Goal: Task Accomplishment & Management: Use online tool/utility

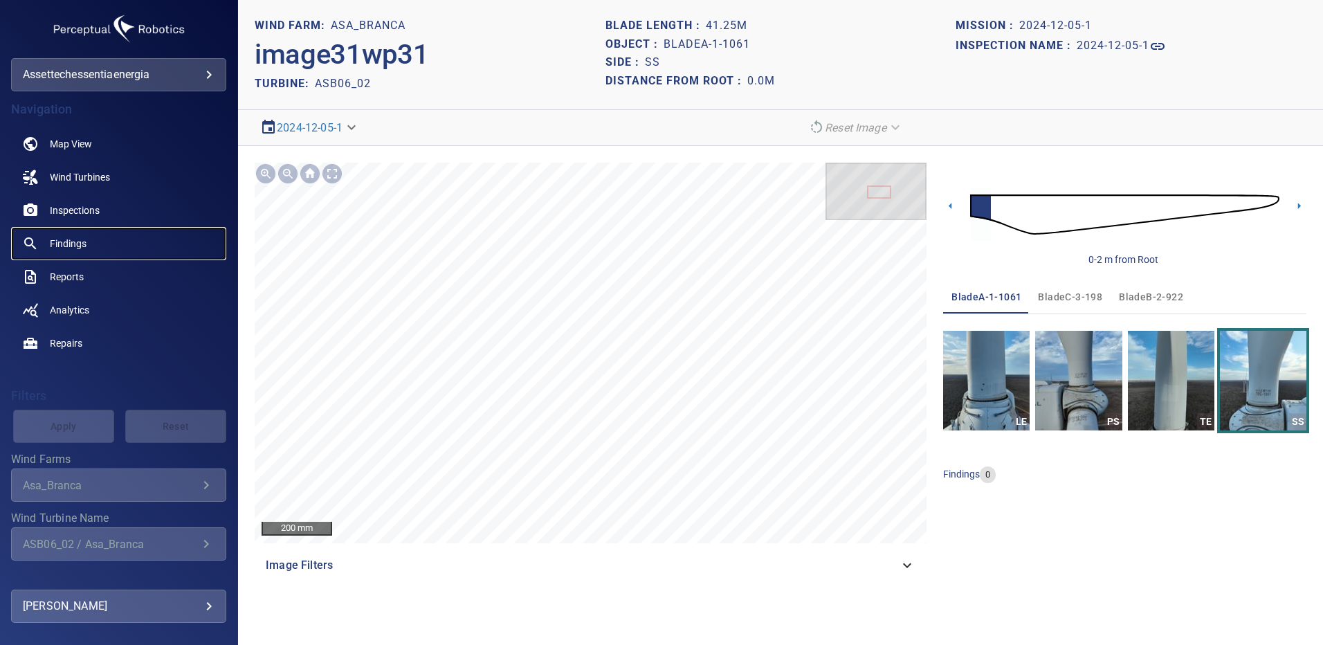
click at [84, 246] on span "Findings" at bounding box center [68, 244] width 37 height 14
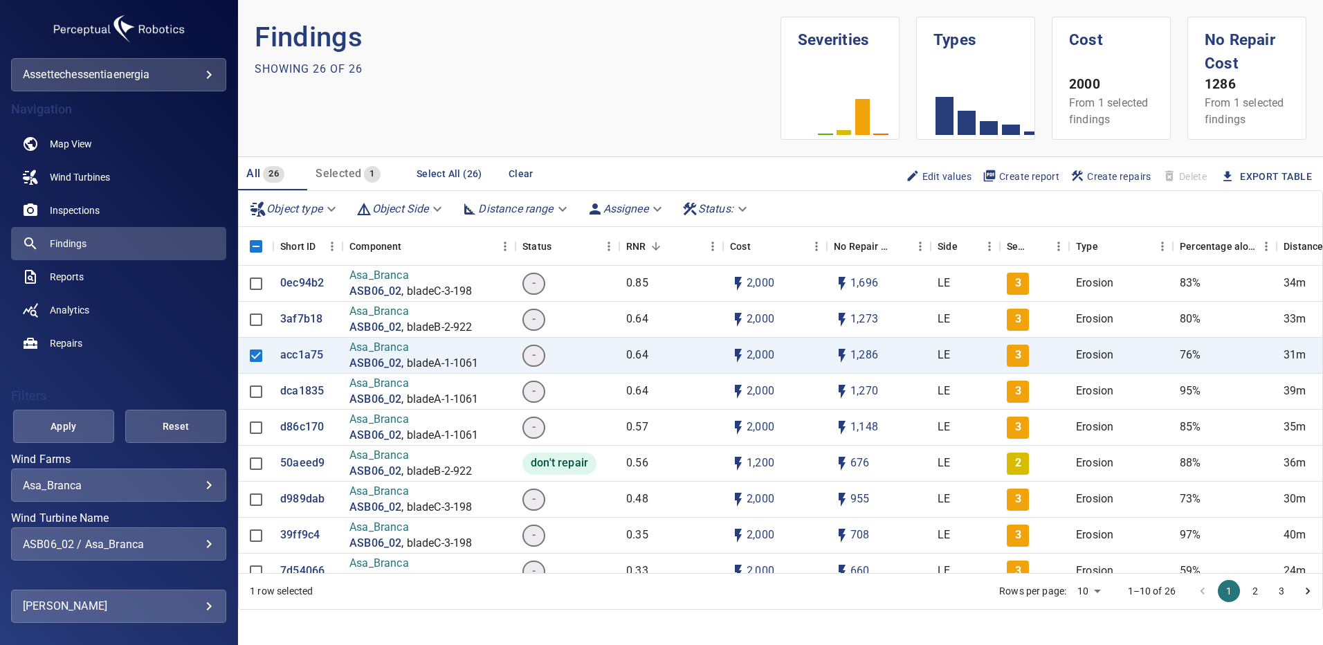
click at [198, 541] on div "ASB06_02 / Asa_Branca" at bounding box center [119, 543] width 192 height 13
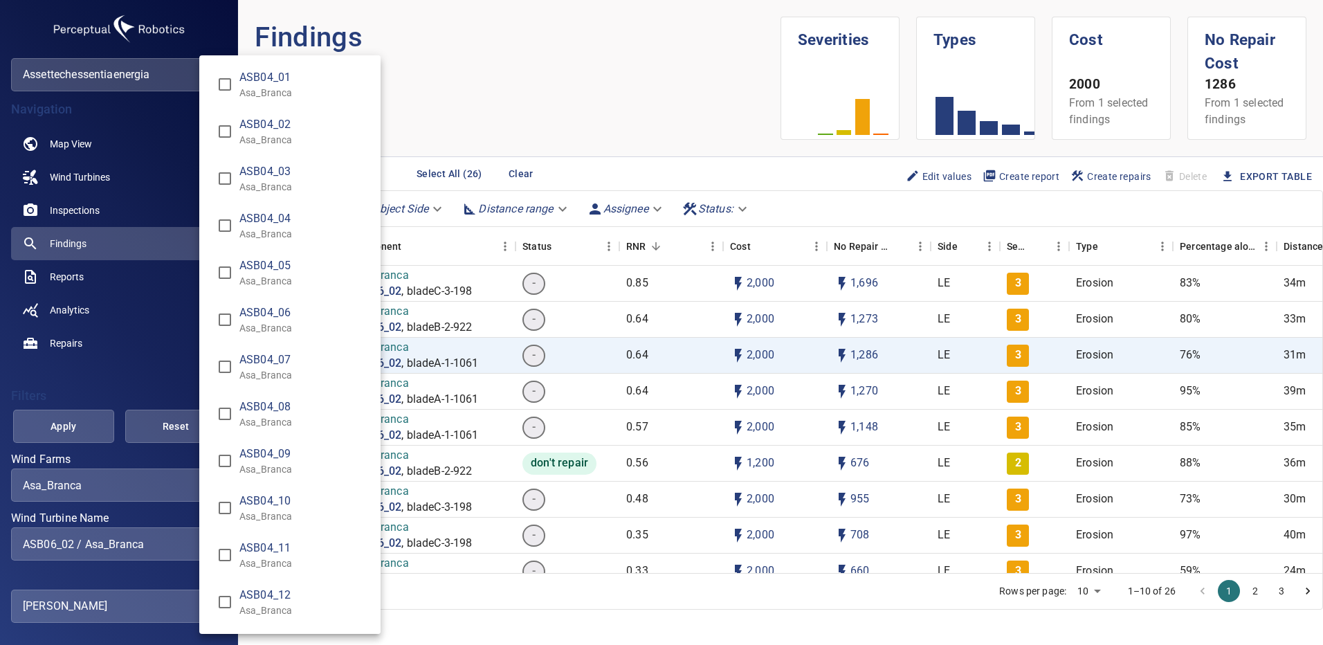
scroll to position [1669, 0]
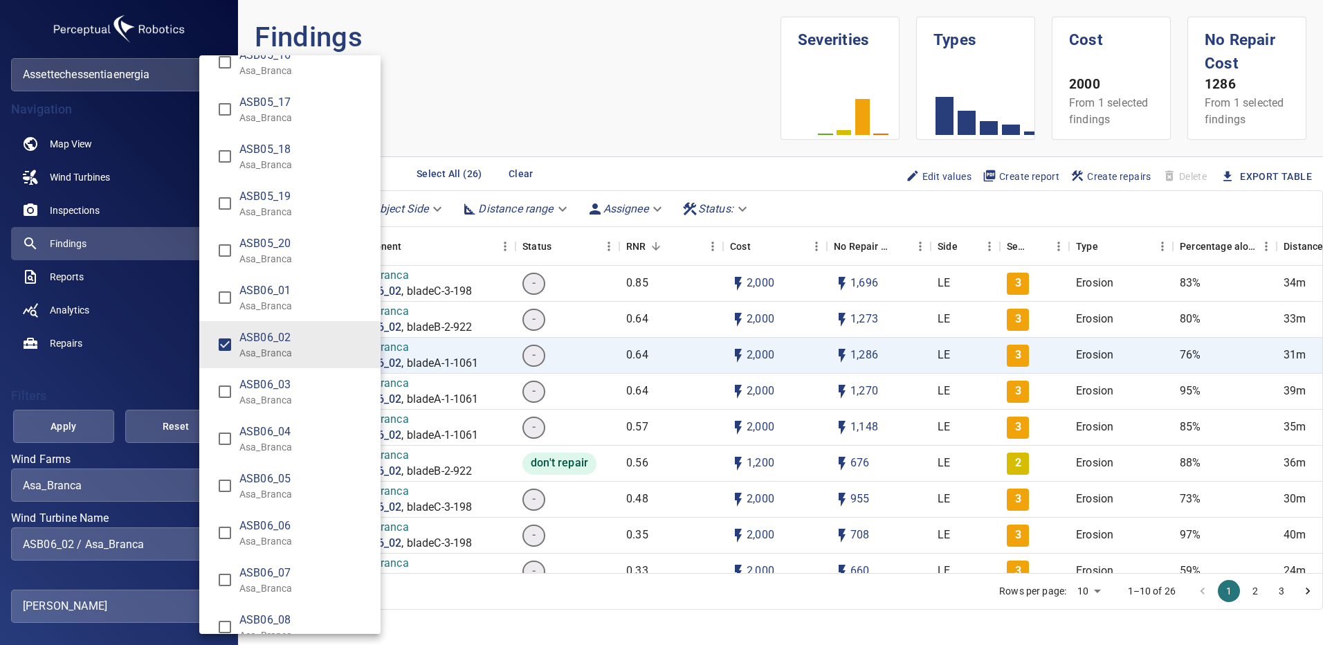
click at [181, 495] on div "Wind Turbine Name" at bounding box center [661, 322] width 1323 height 645
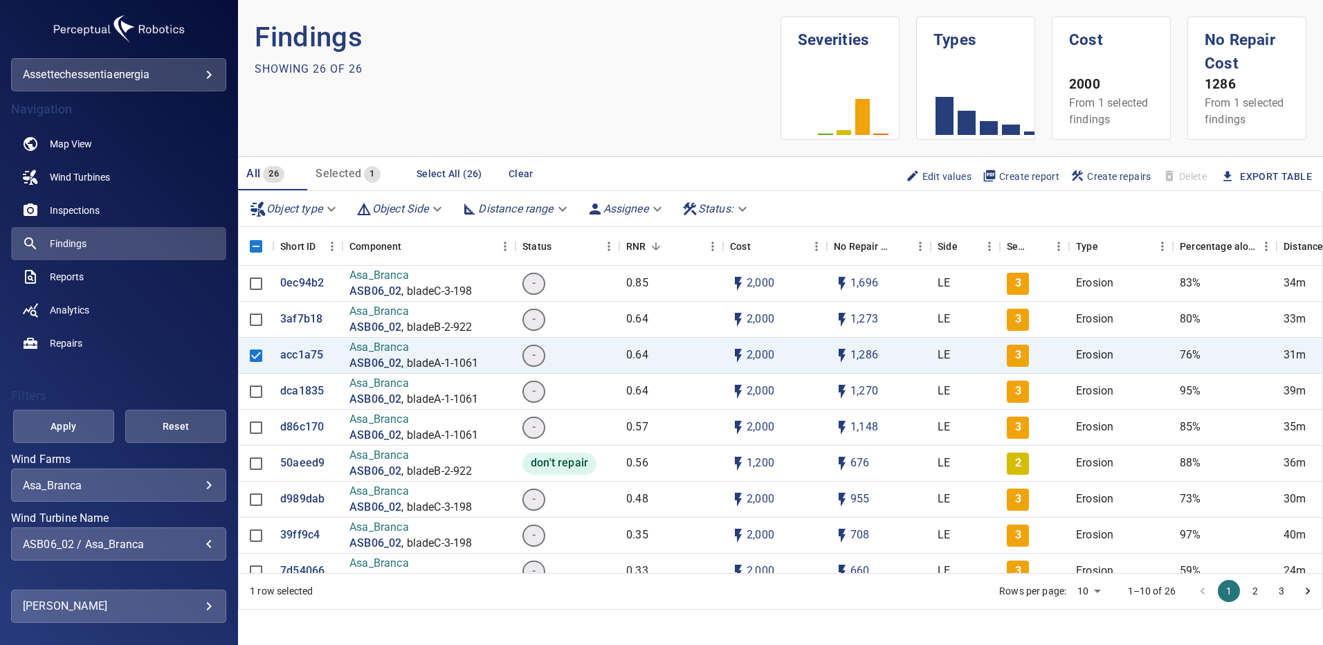
click at [194, 486] on body "**********" at bounding box center [661, 322] width 1323 height 645
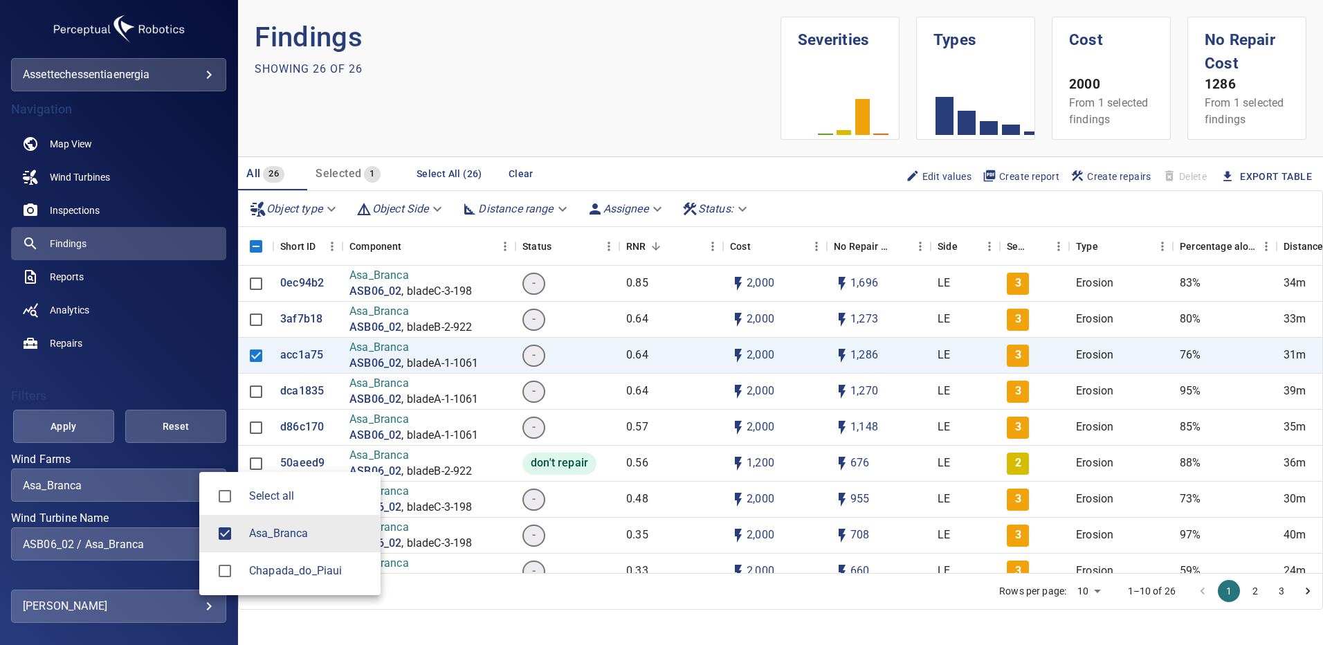
type input "**********"
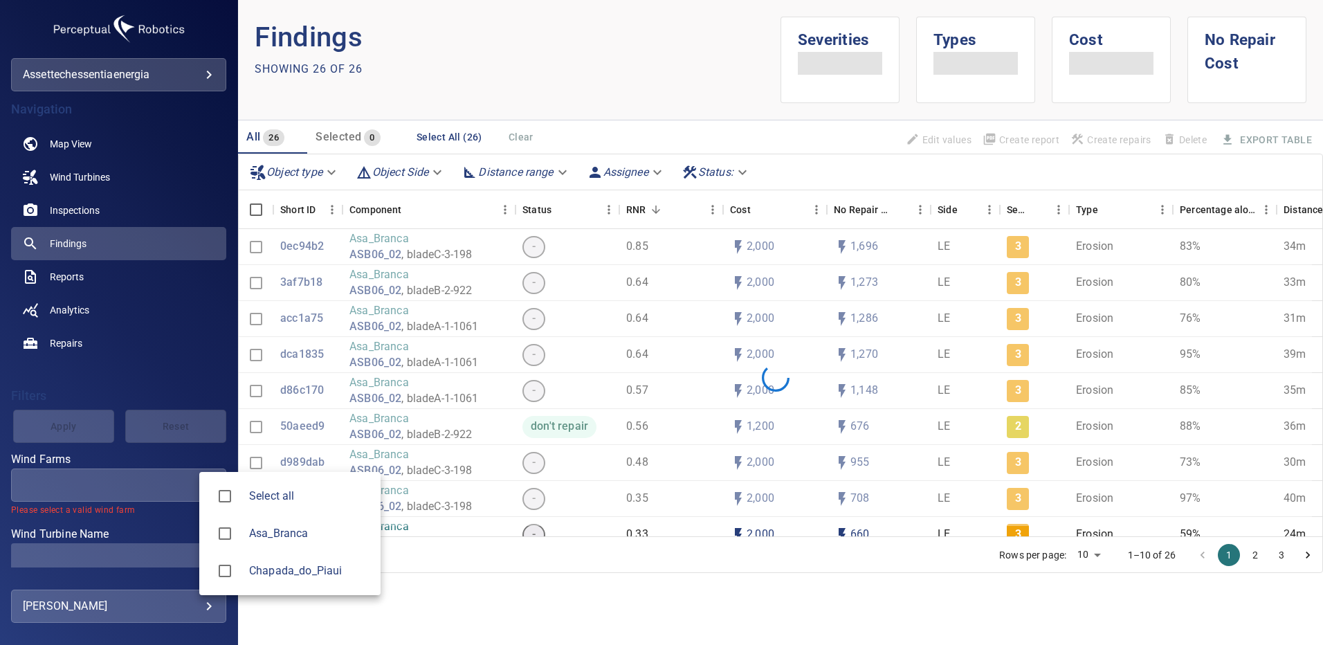
type input "**********"
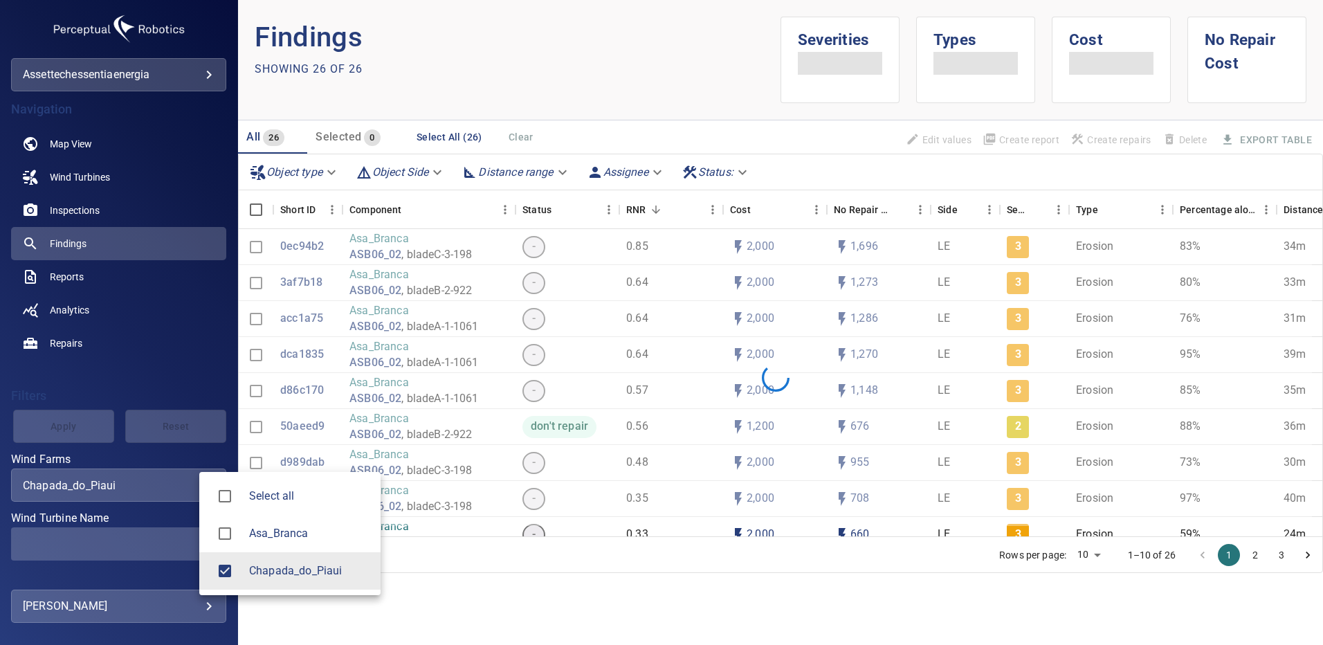
click at [126, 249] on div at bounding box center [661, 322] width 1323 height 645
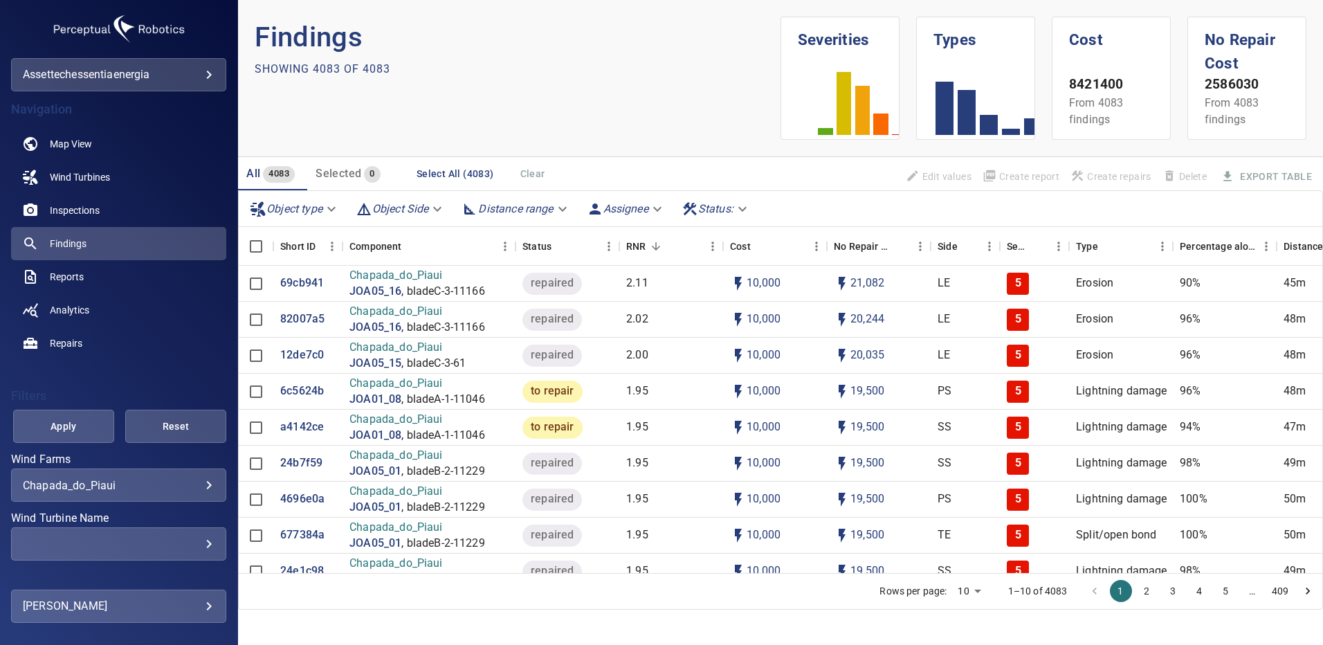
click at [199, 539] on div "​" at bounding box center [119, 543] width 192 height 13
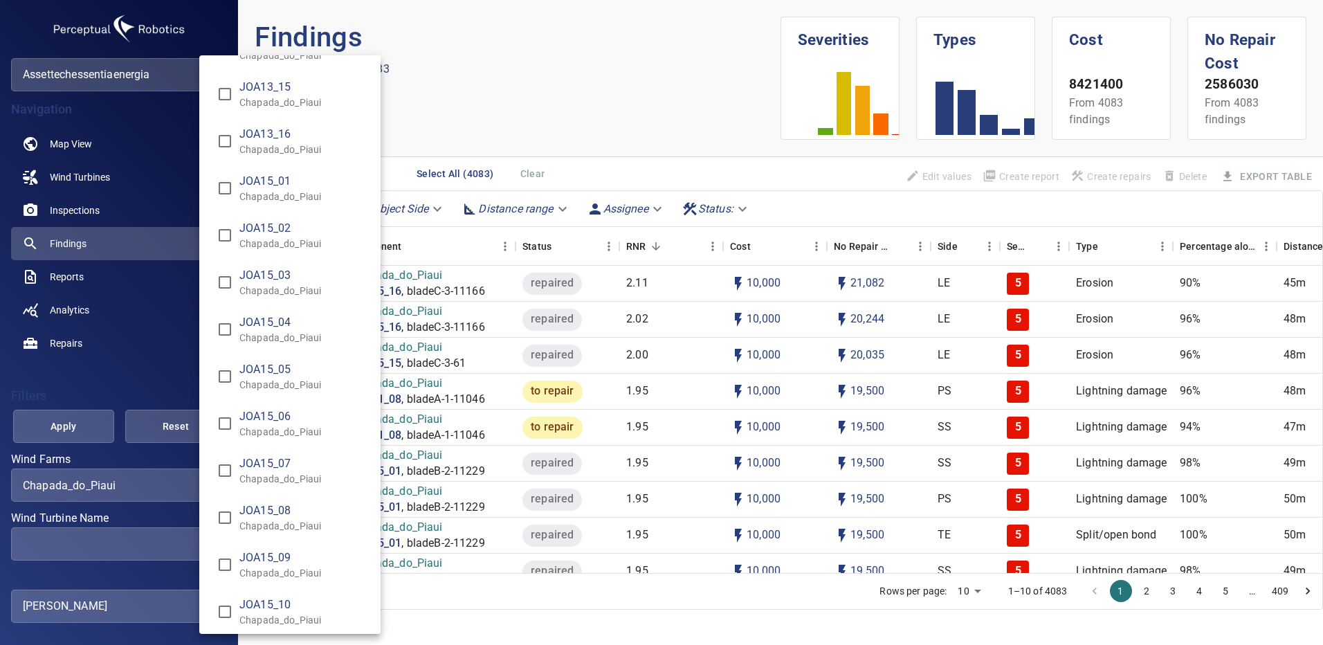
scroll to position [9774, 0]
type input "**********"
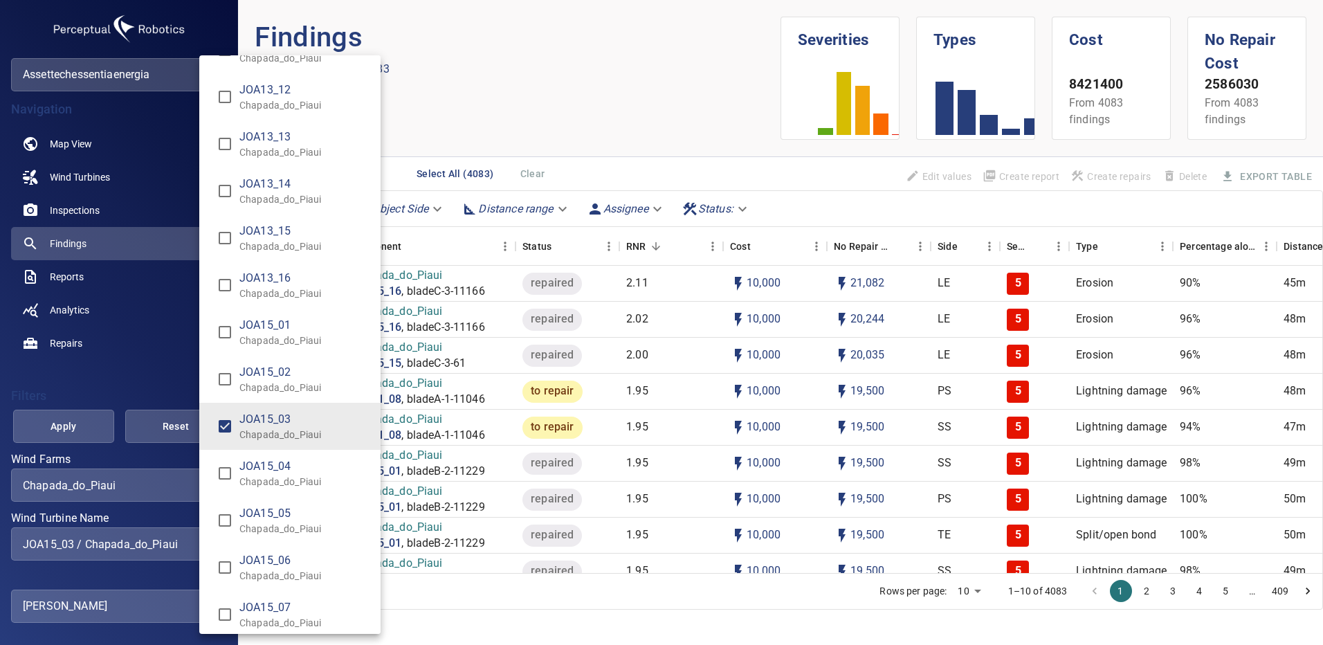
click at [44, 424] on div "Wind Turbine Name" at bounding box center [661, 322] width 1323 height 645
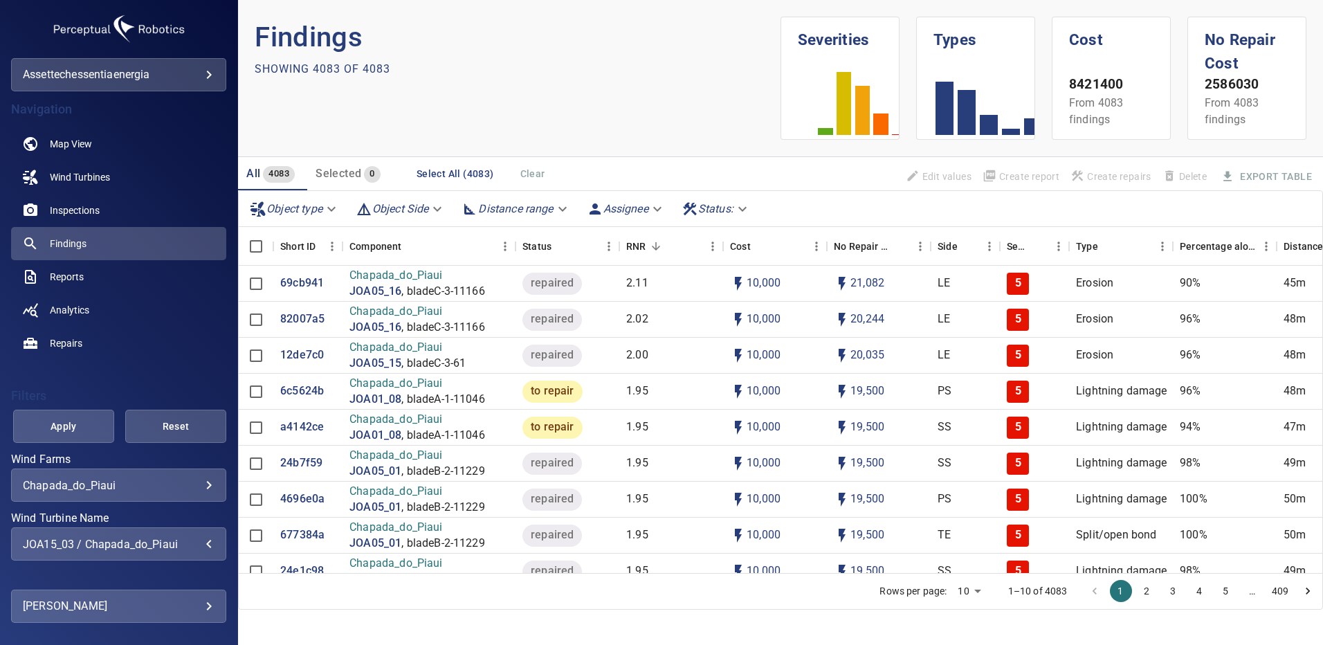
click at [60, 423] on span "Apply" at bounding box center [63, 426] width 66 height 17
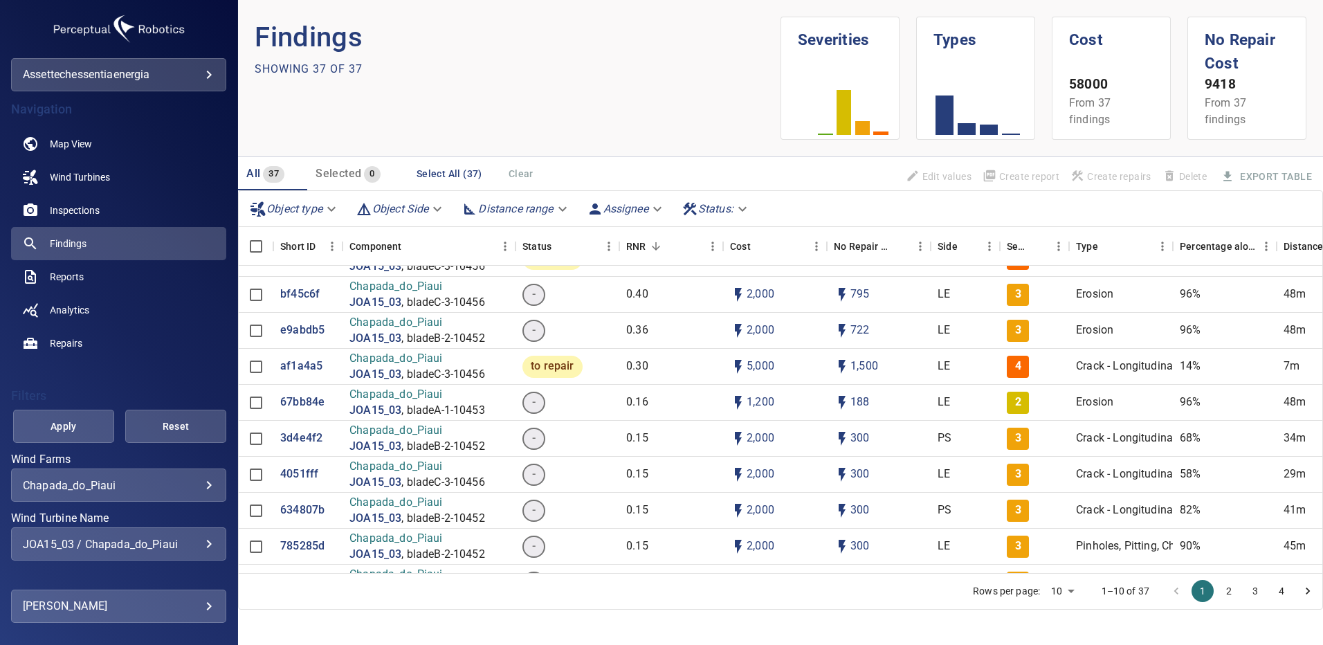
scroll to position [0, 0]
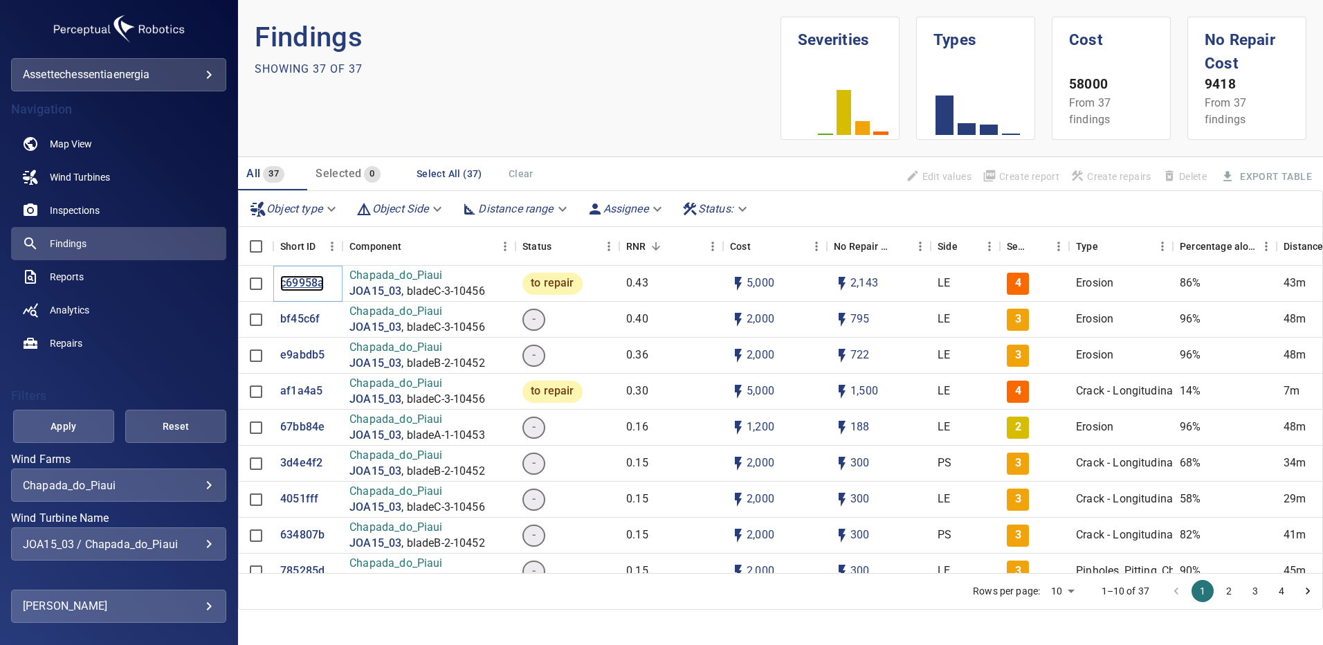
click at [307, 287] on p "c69958a" at bounding box center [302, 283] width 44 height 16
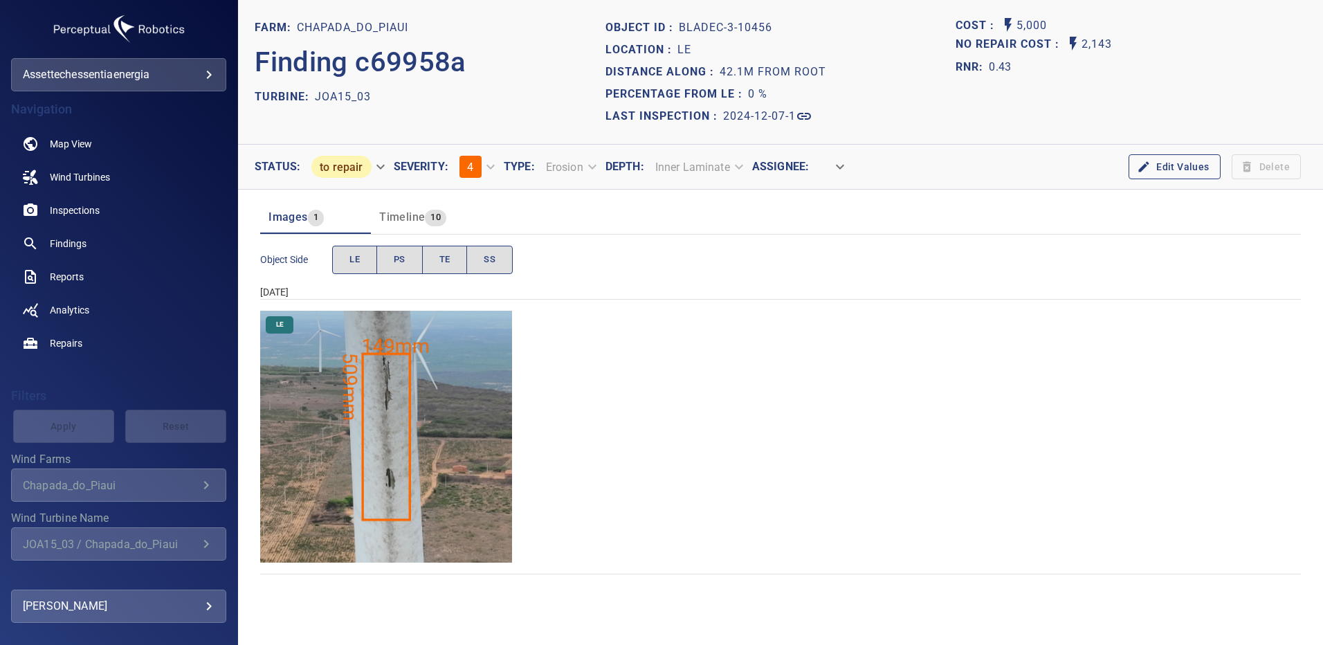
click at [476, 454] on img "Chapada_do_Piaui/JOA15_03/2024-12-07-1/2024-12-07-3/image199wp199.jpg" at bounding box center [386, 437] width 252 height 252
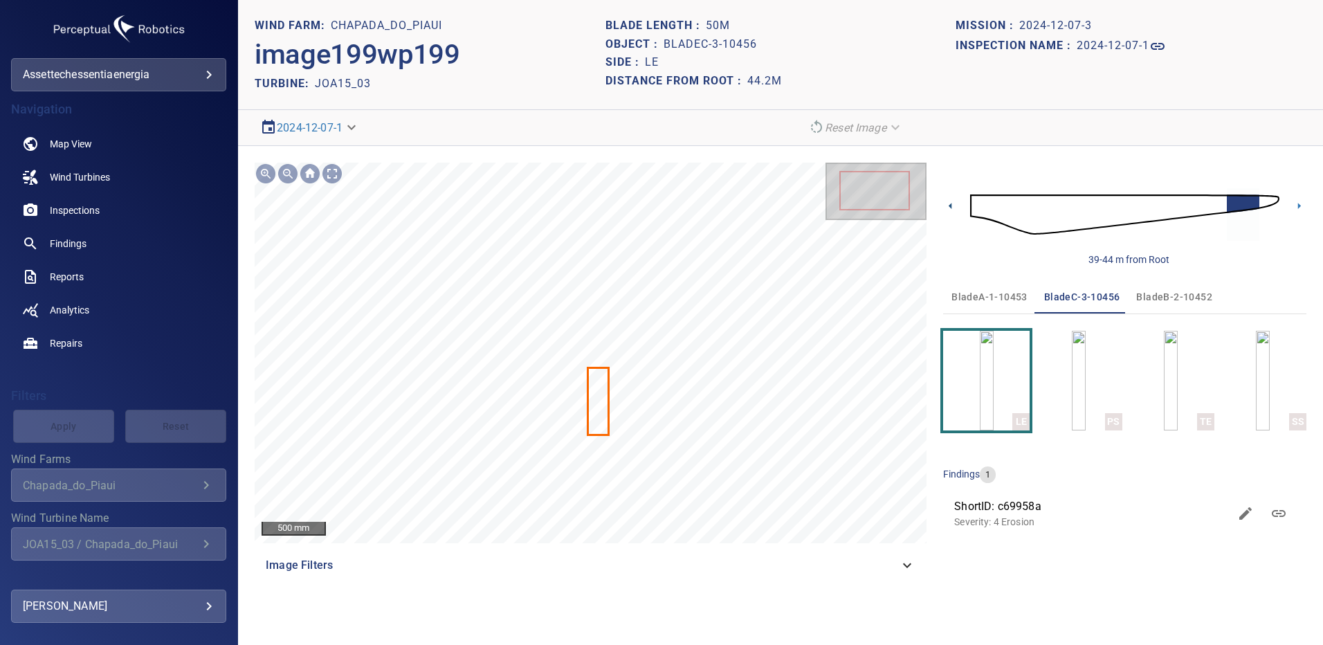
click at [953, 205] on icon at bounding box center [950, 206] width 15 height 15
click at [951, 208] on icon at bounding box center [949, 206] width 3 height 6
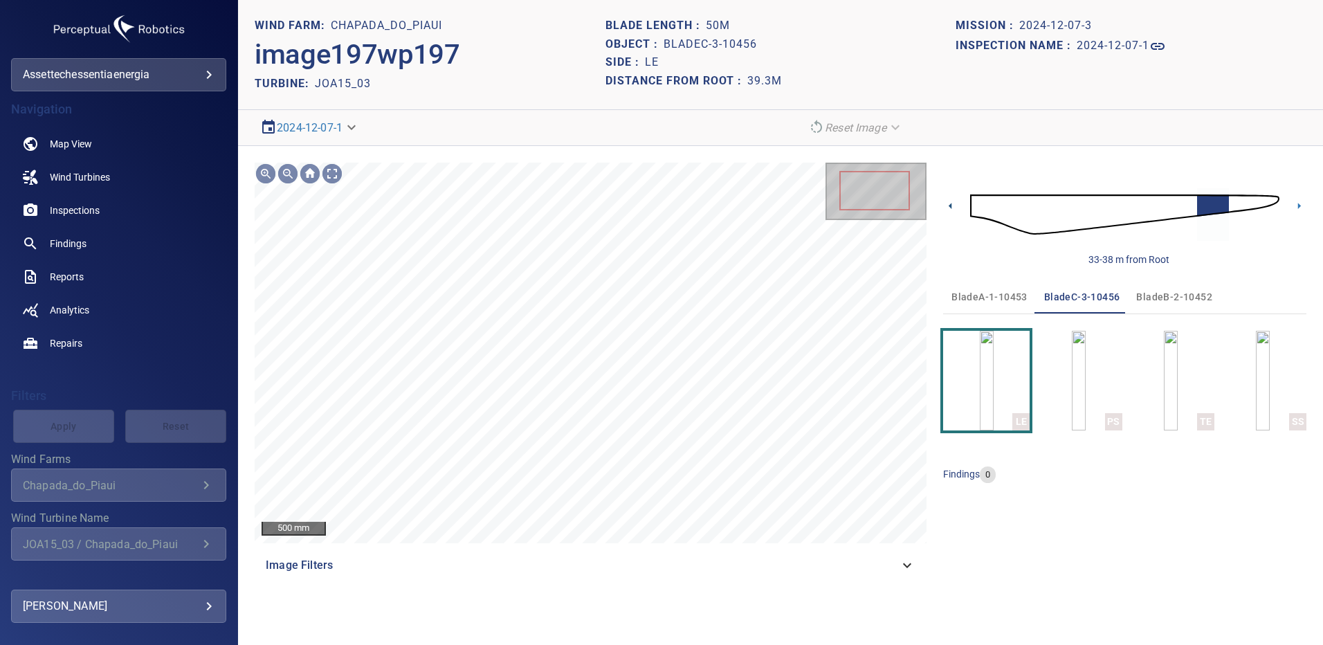
click at [950, 204] on icon at bounding box center [950, 206] width 15 height 15
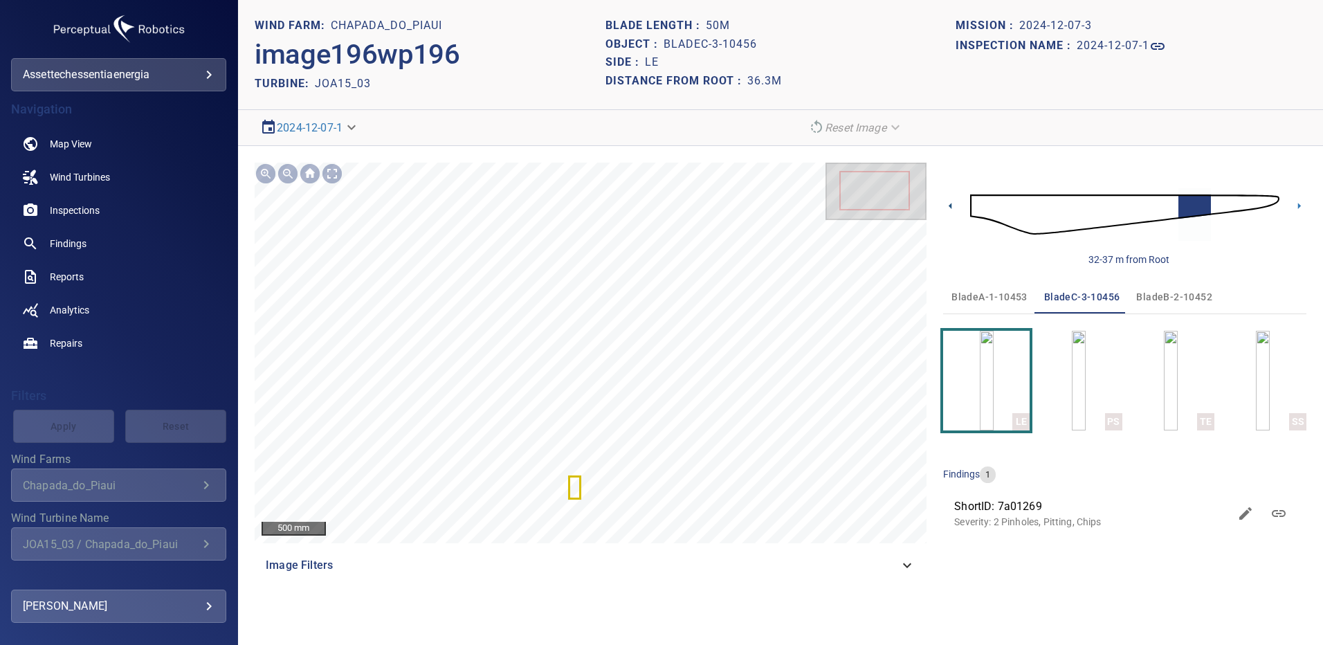
click at [950, 203] on icon at bounding box center [950, 206] width 15 height 15
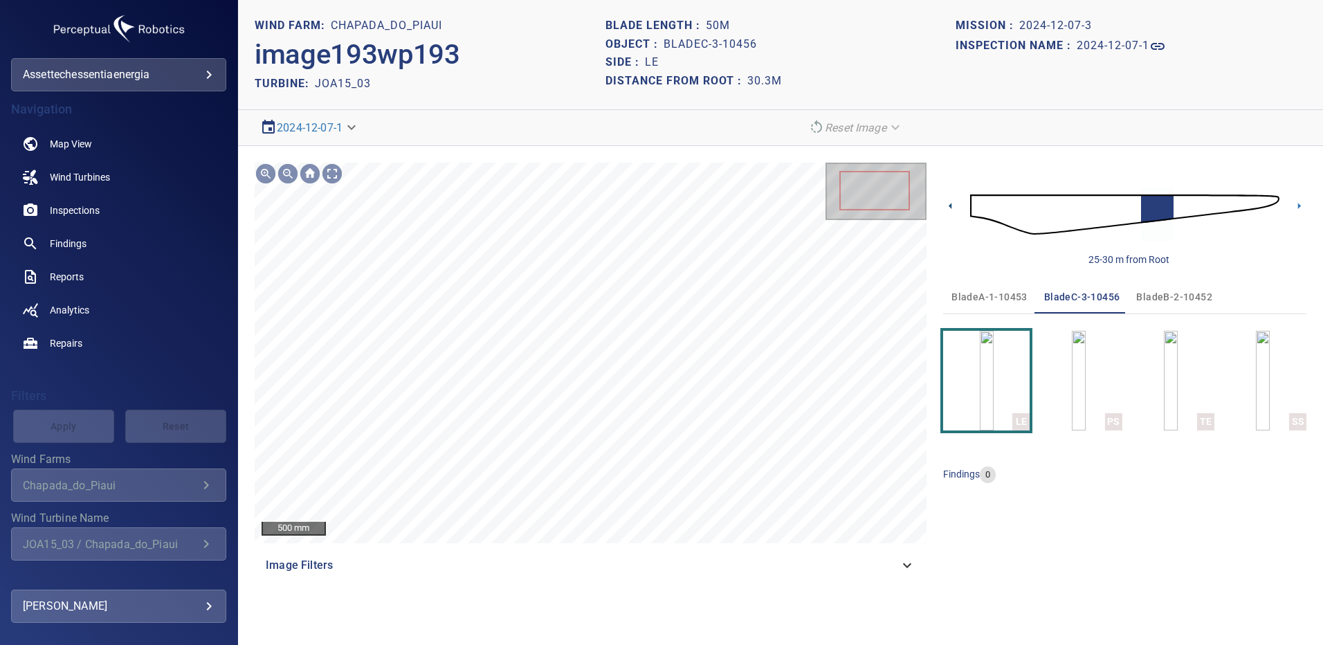
click at [953, 203] on icon at bounding box center [950, 206] width 15 height 15
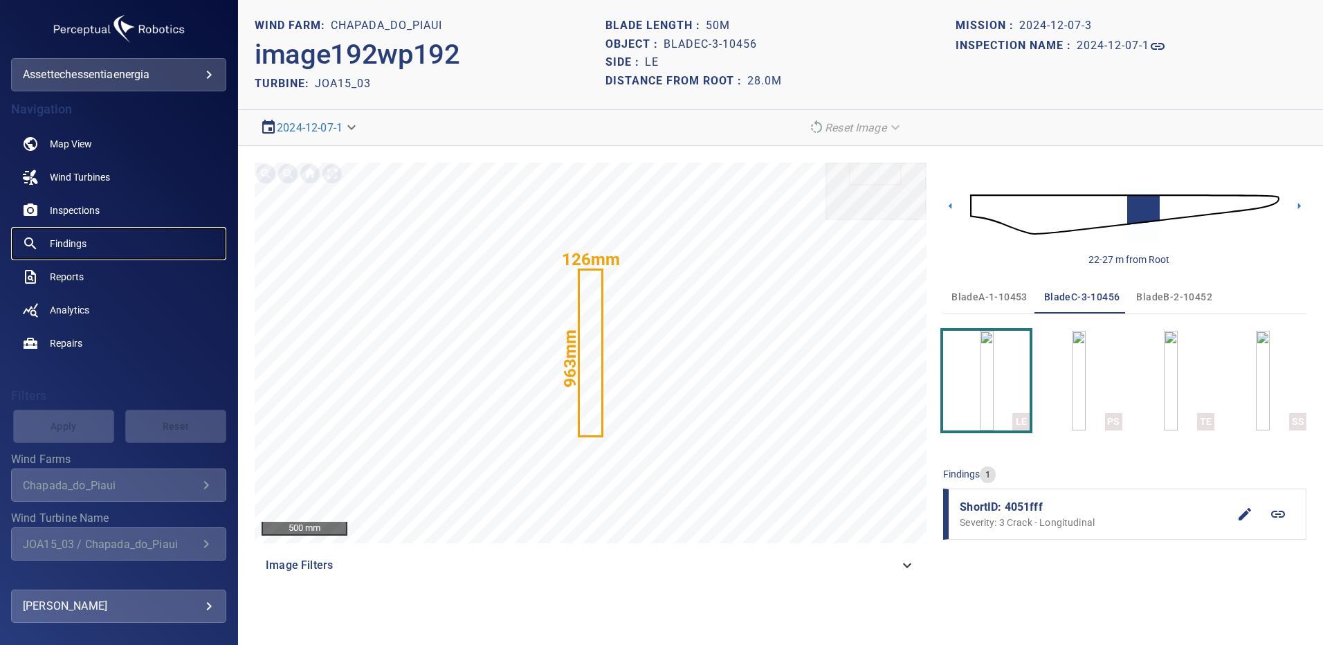
click at [73, 238] on span "Findings" at bounding box center [68, 244] width 37 height 14
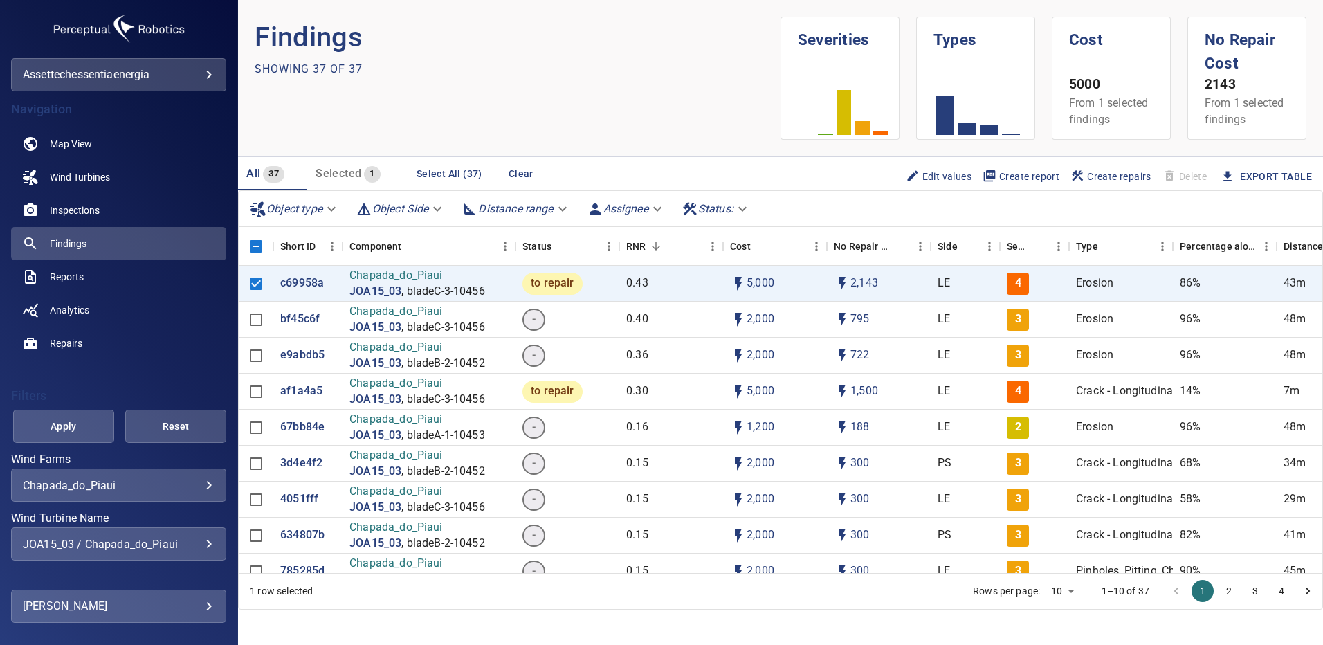
click at [199, 542] on div "JOA15_03 / Chapada_do_Piaui" at bounding box center [119, 543] width 192 height 13
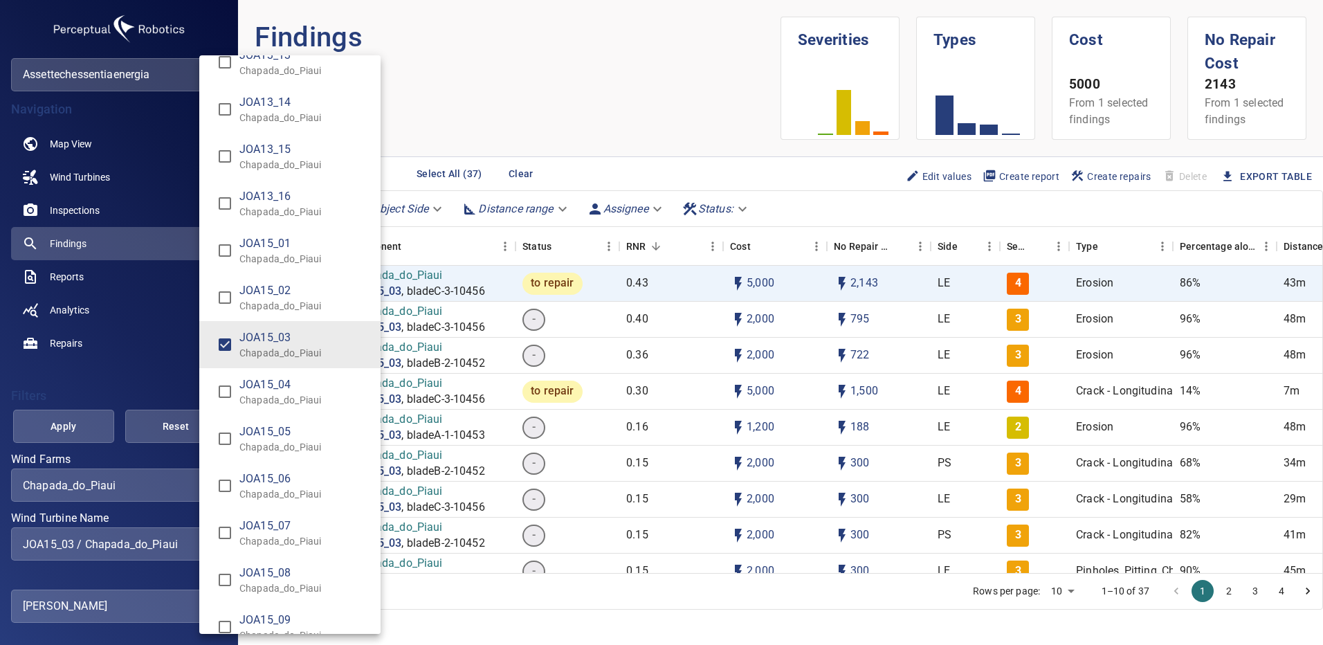
scroll to position [9994, 0]
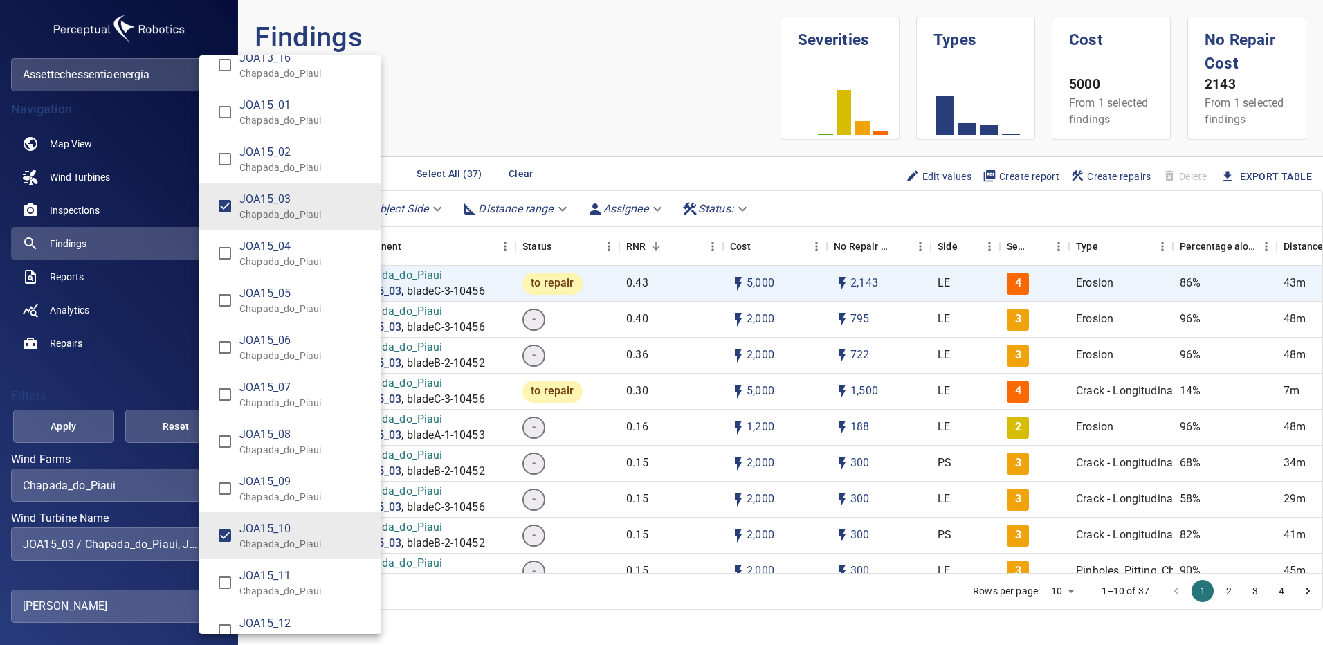
type input "**********"
click at [83, 427] on div "Wind Turbine Name" at bounding box center [661, 322] width 1323 height 645
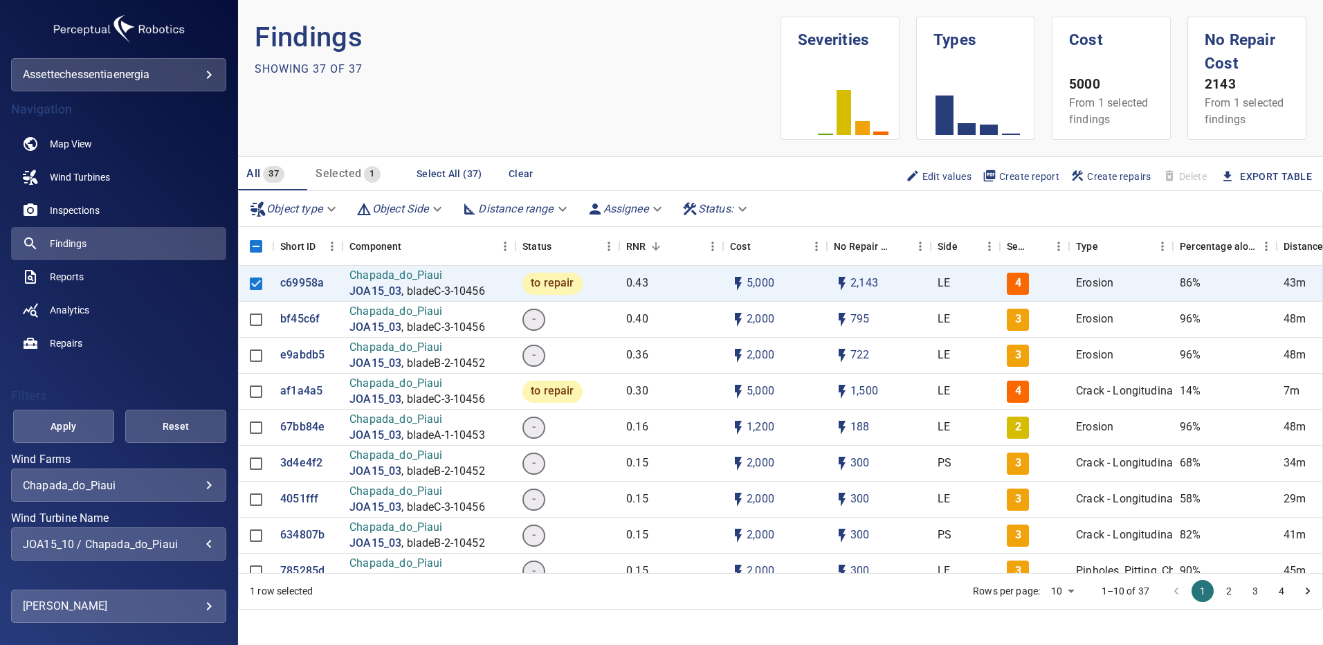
click at [84, 427] on span "Apply" at bounding box center [63, 426] width 66 height 17
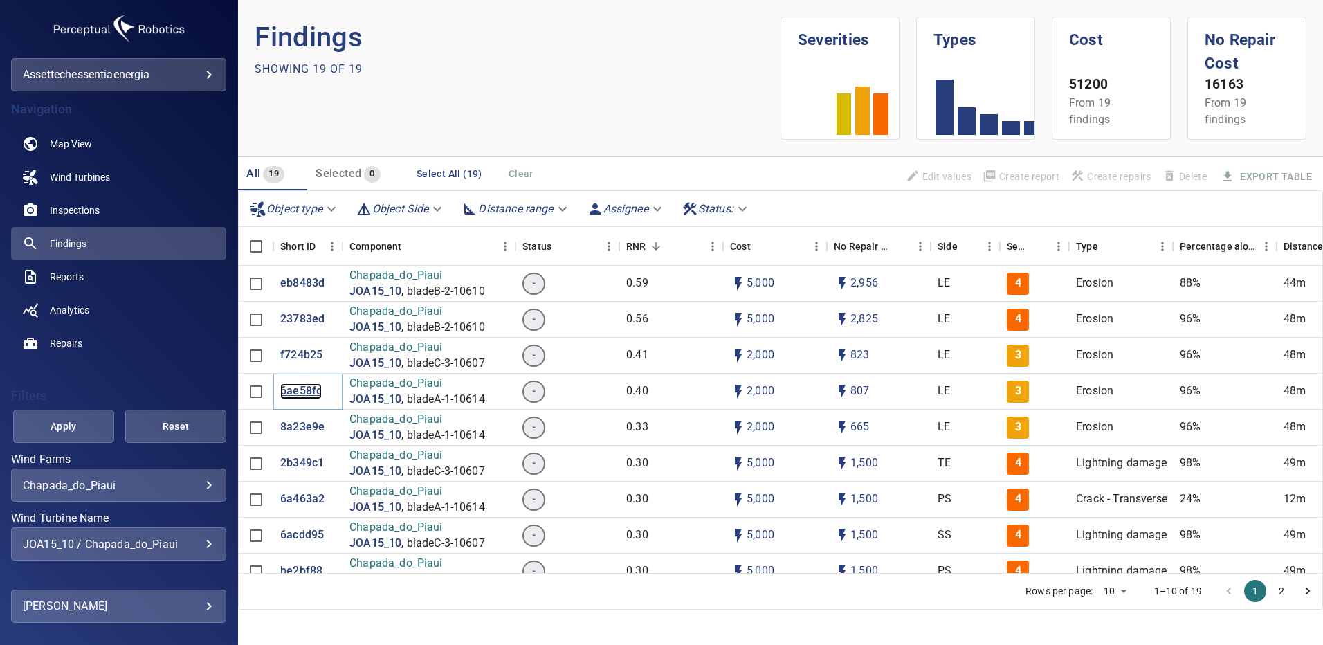
click at [306, 391] on p "6ae58fc" at bounding box center [301, 391] width 42 height 16
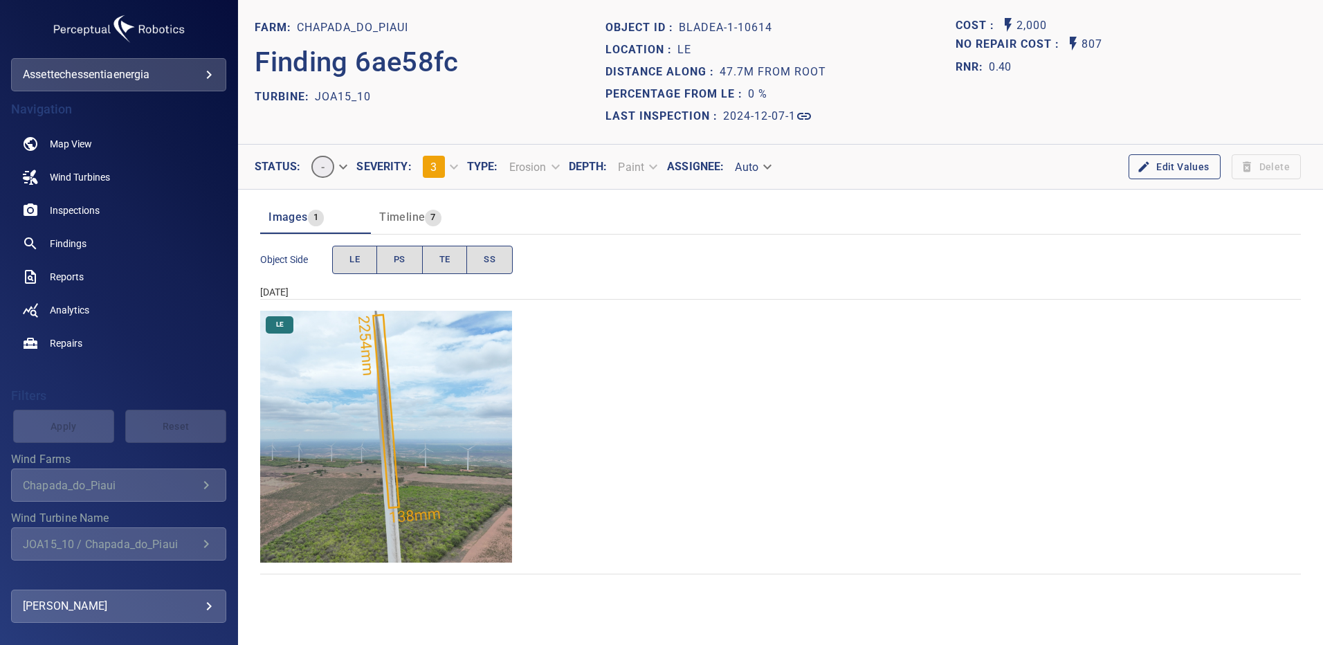
click at [412, 423] on img "Chapada_do_Piaui/JOA15_10/2024-12-07-1/2024-12-07-1/image12wp12.jpg" at bounding box center [386, 437] width 252 height 252
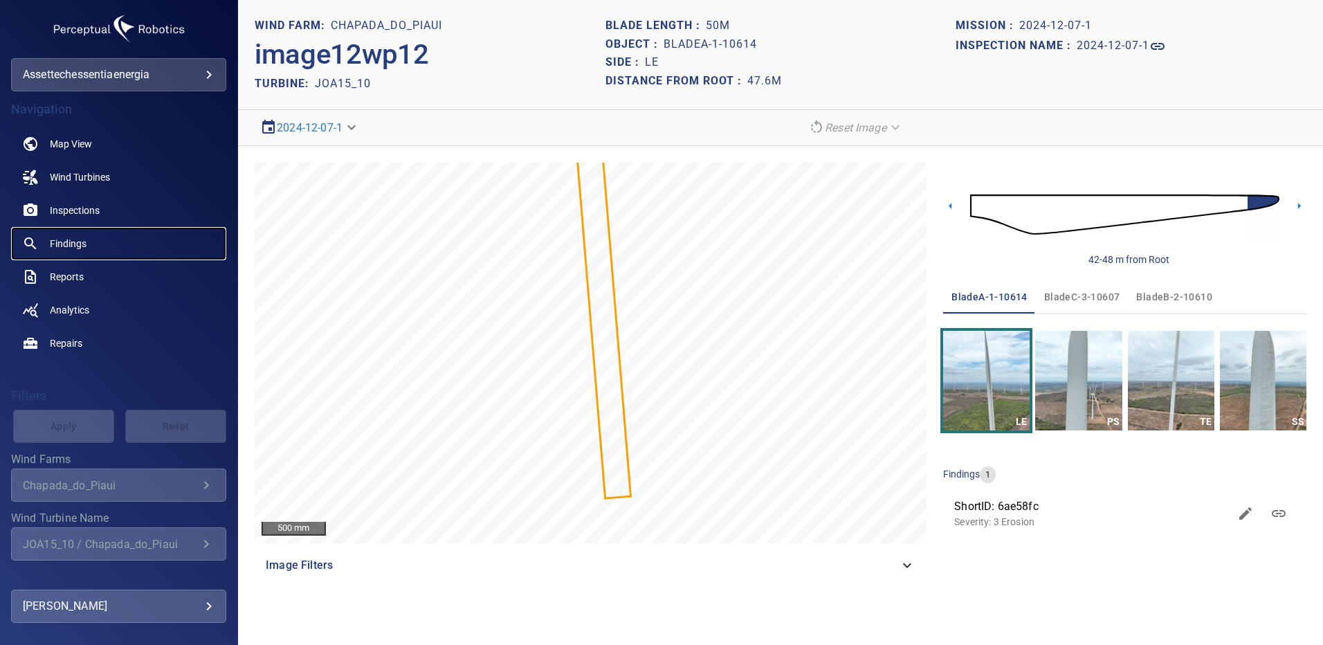
click at [86, 239] on span "Findings" at bounding box center [68, 244] width 37 height 14
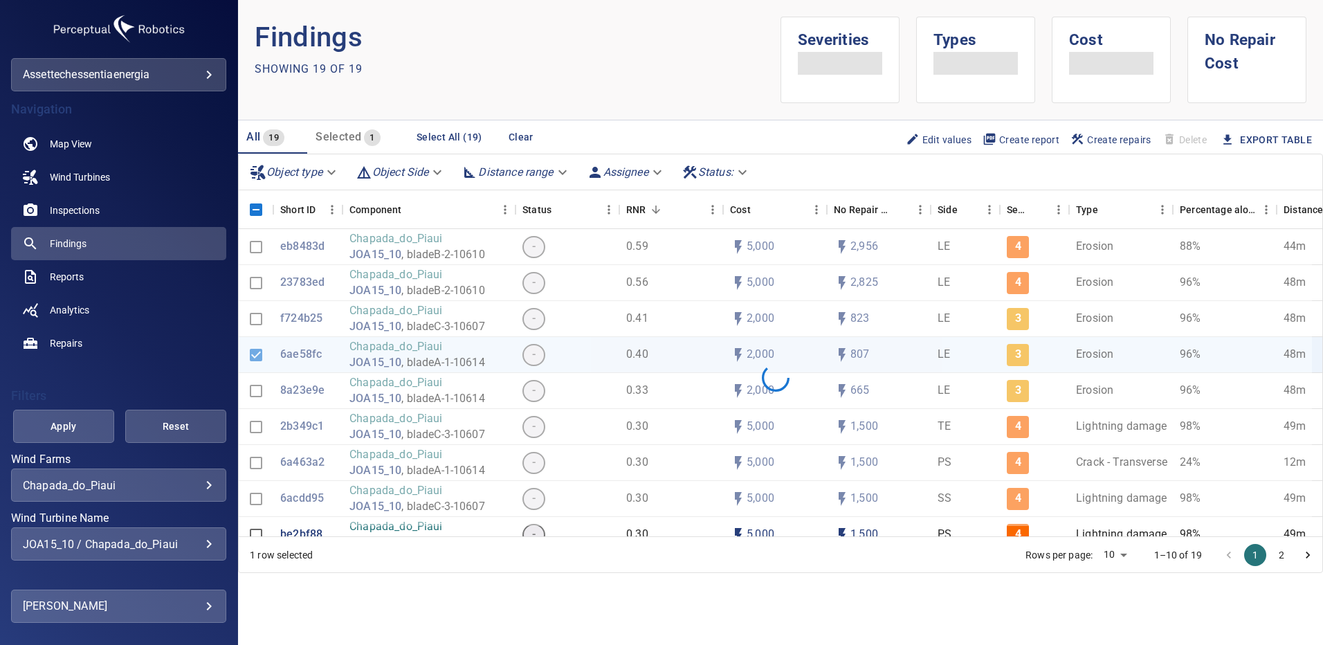
click at [201, 542] on div "JOA15_10 / Chapada_do_Piaui" at bounding box center [119, 543] width 192 height 13
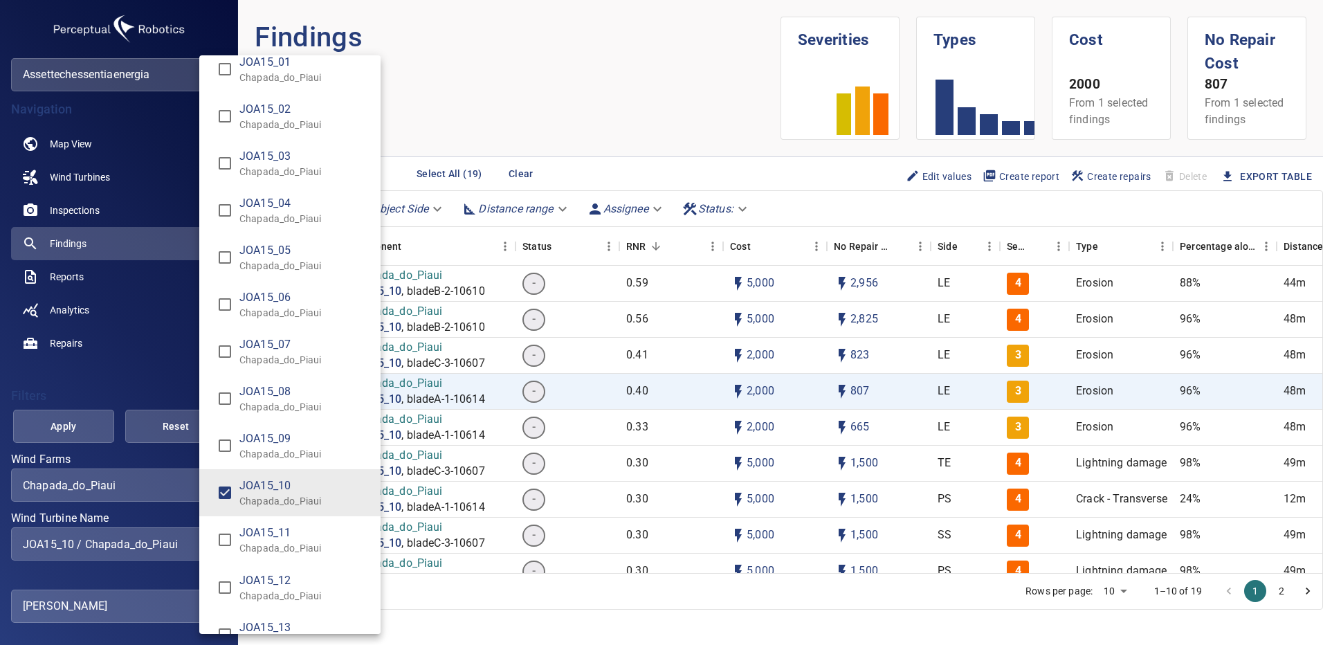
scroll to position [9977, 0]
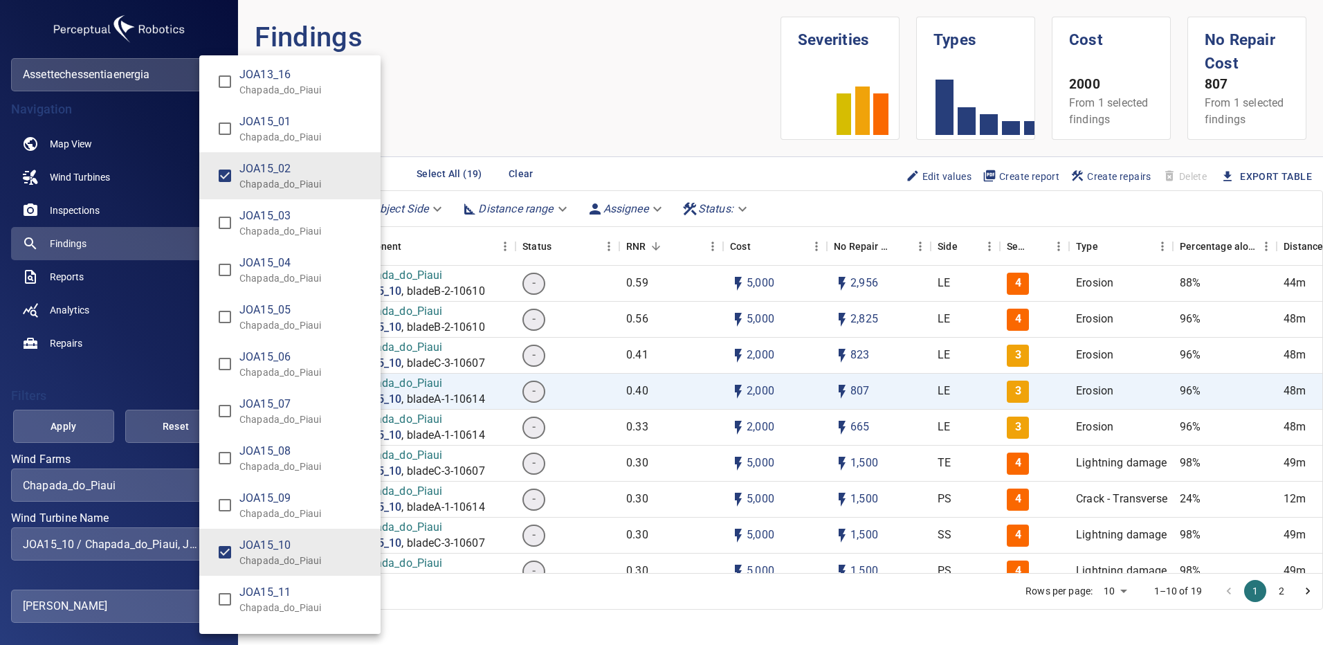
type input "**********"
click at [62, 425] on div "Wind Turbine Name" at bounding box center [661, 322] width 1323 height 645
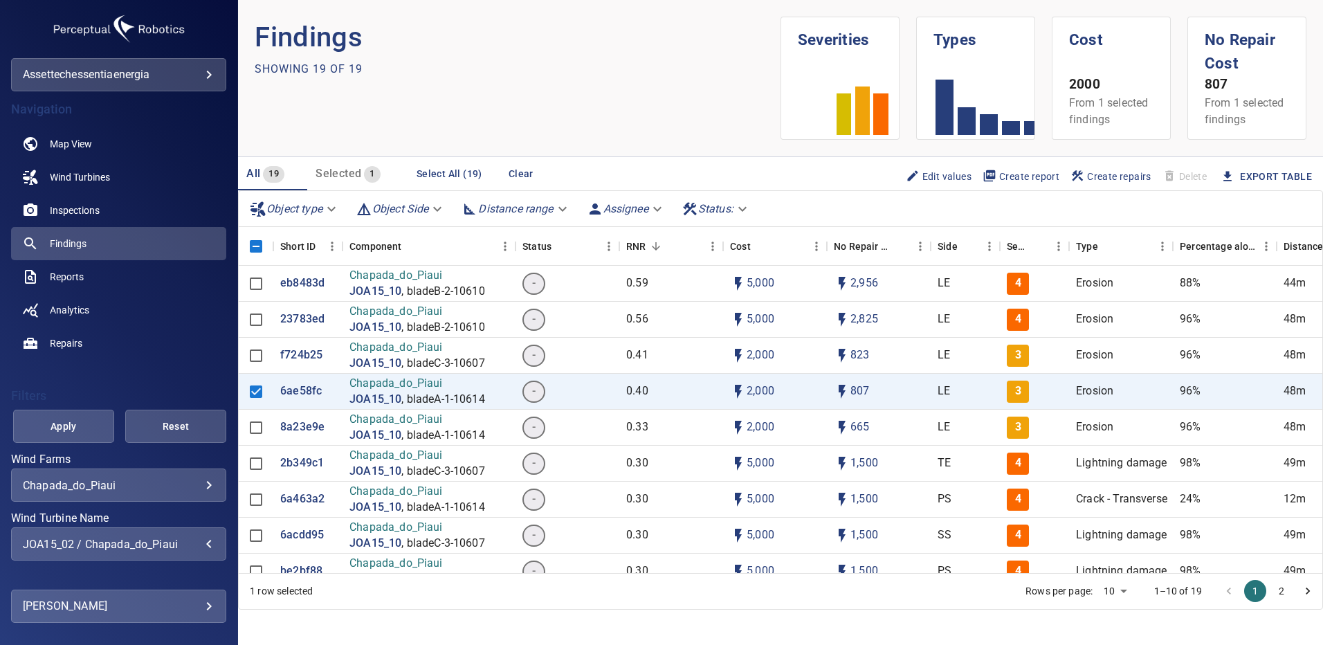
drag, startPoint x: 62, startPoint y: 424, endPoint x: 89, endPoint y: 431, distance: 28.5
click at [89, 430] on span "Apply" at bounding box center [63, 426] width 66 height 17
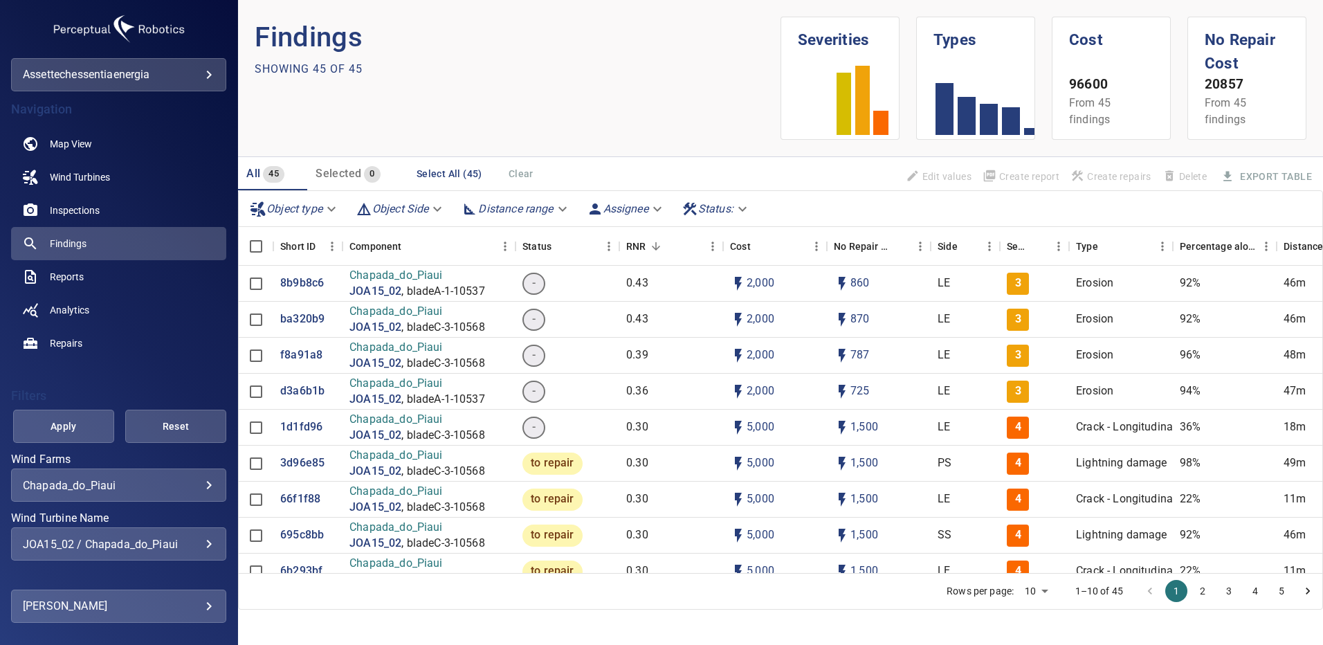
scroll to position [69, 0]
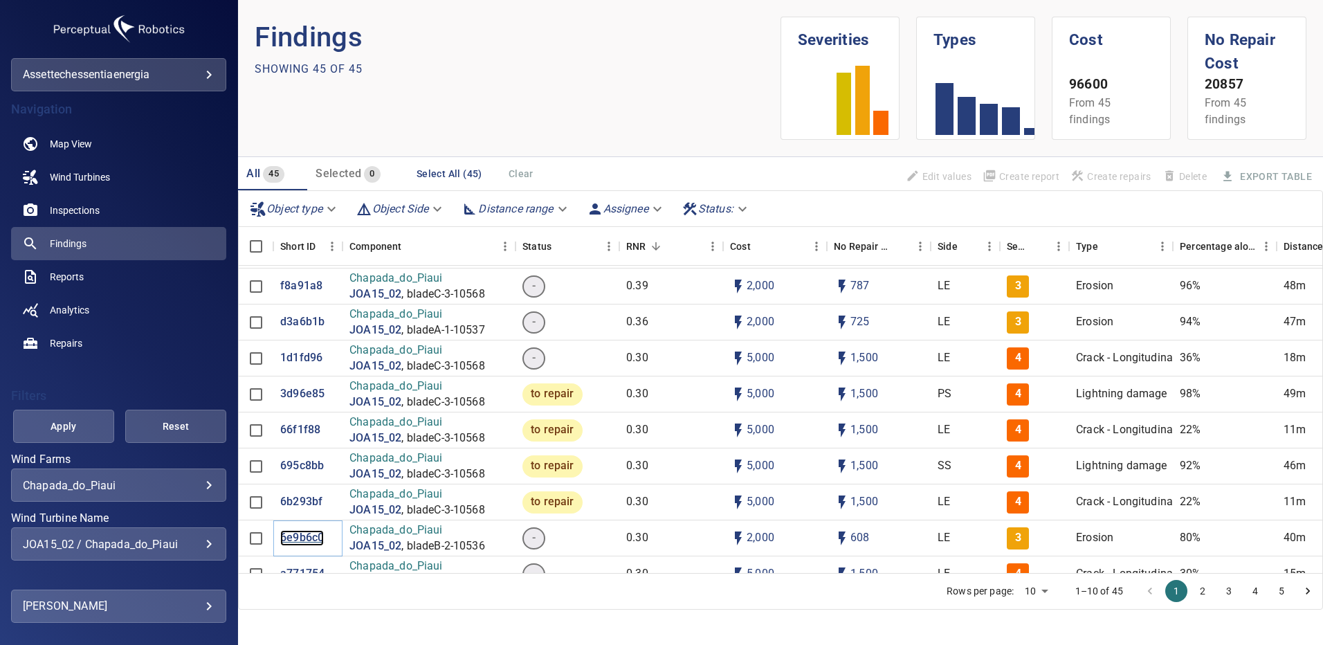
click at [313, 537] on p "6e9b6c0" at bounding box center [302, 538] width 44 height 16
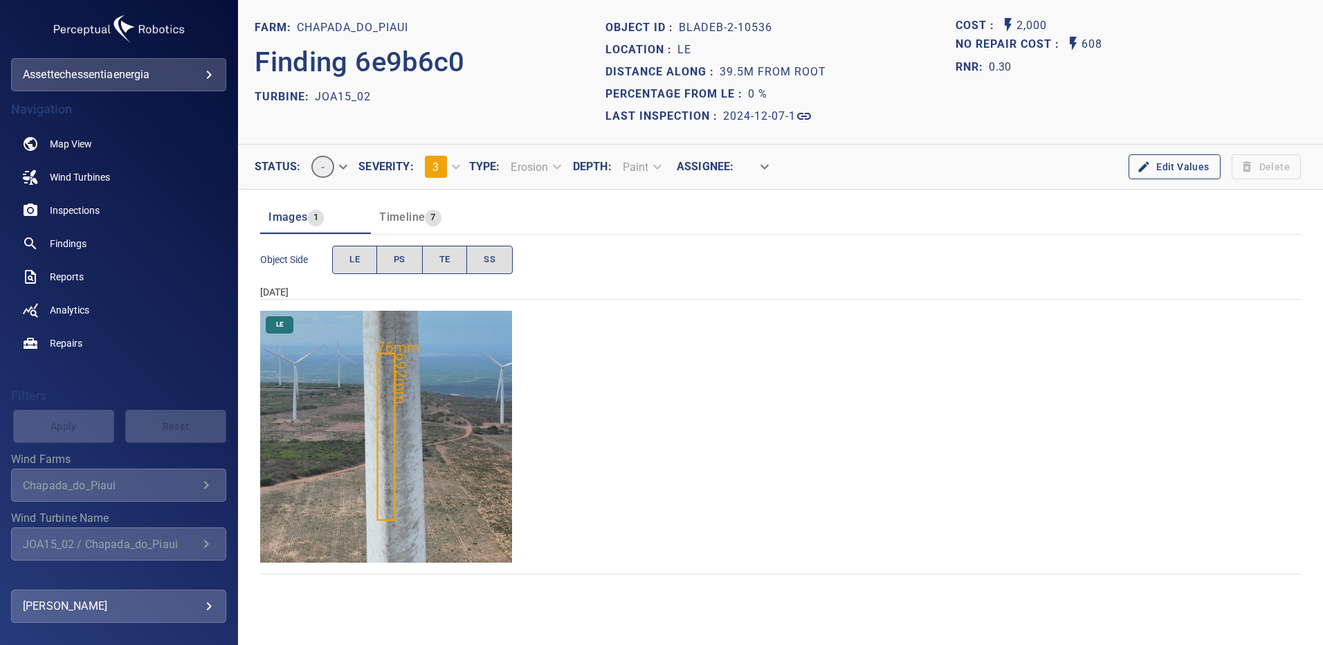
click at [450, 412] on img "Chapada_do_Piaui/JOA15_02/2024-12-07-1/2024-12-07-2/image104wp104.jpg" at bounding box center [386, 437] width 252 height 252
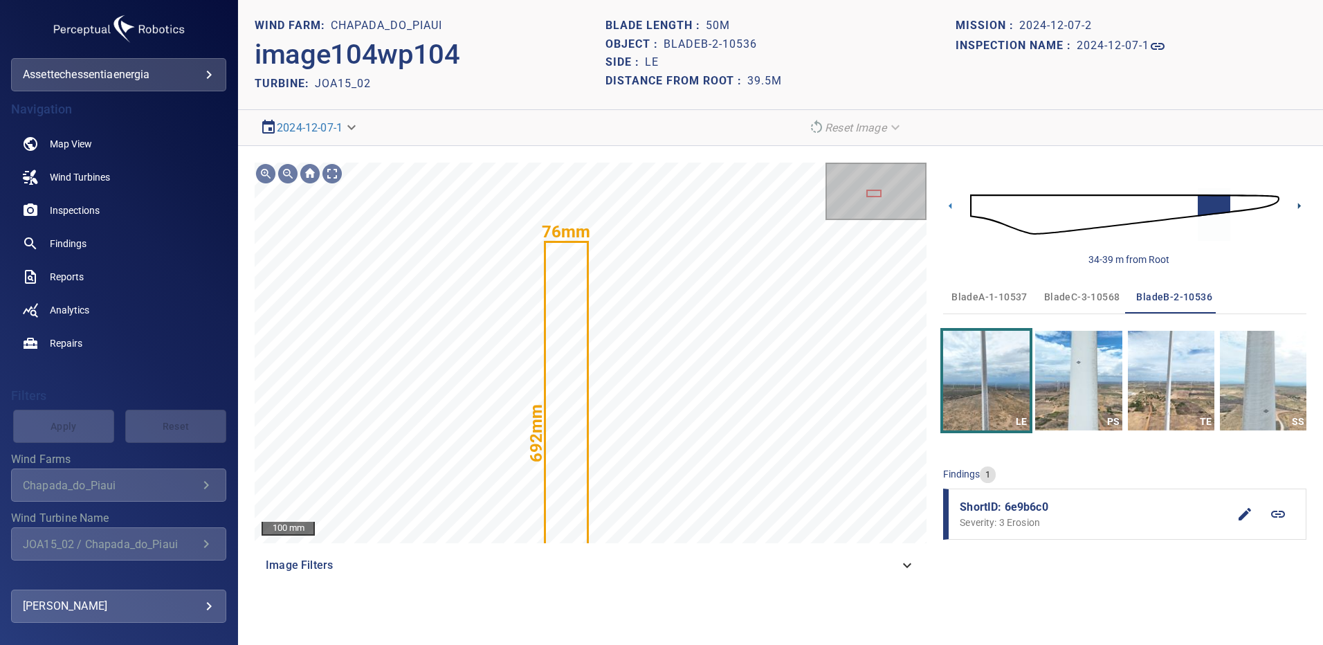
click at [1298, 210] on icon at bounding box center [1299, 206] width 15 height 15
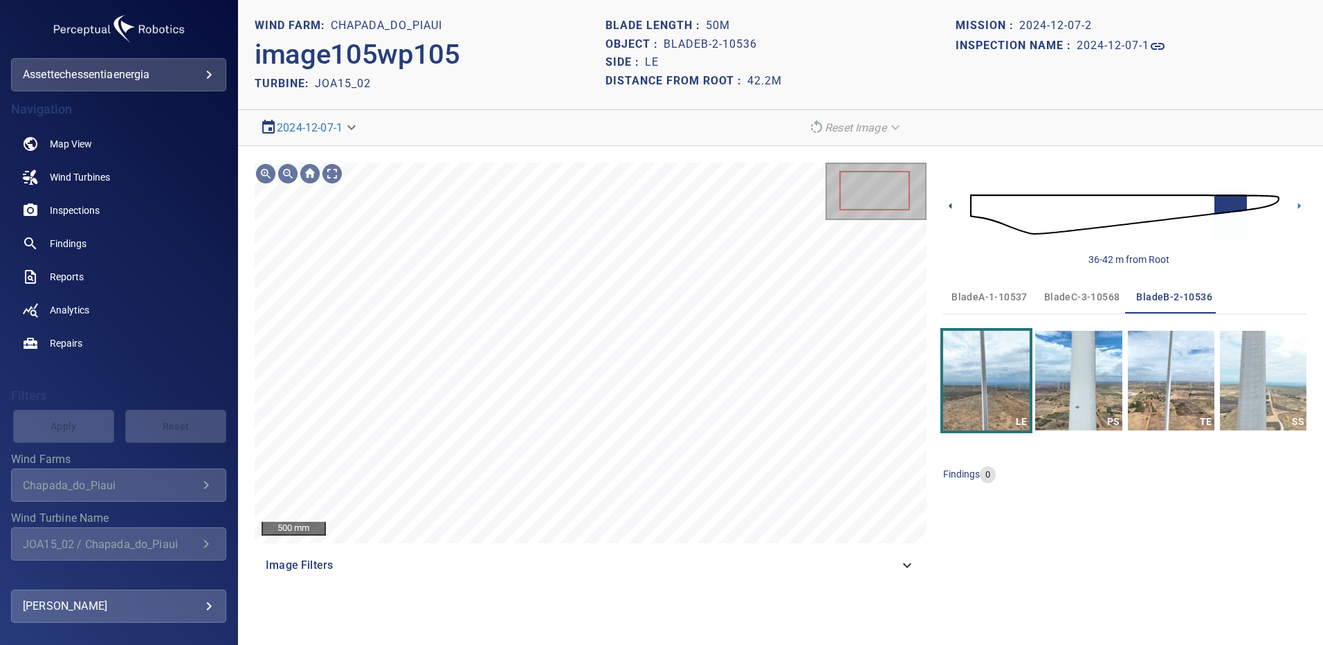
click at [948, 208] on icon at bounding box center [950, 206] width 15 height 15
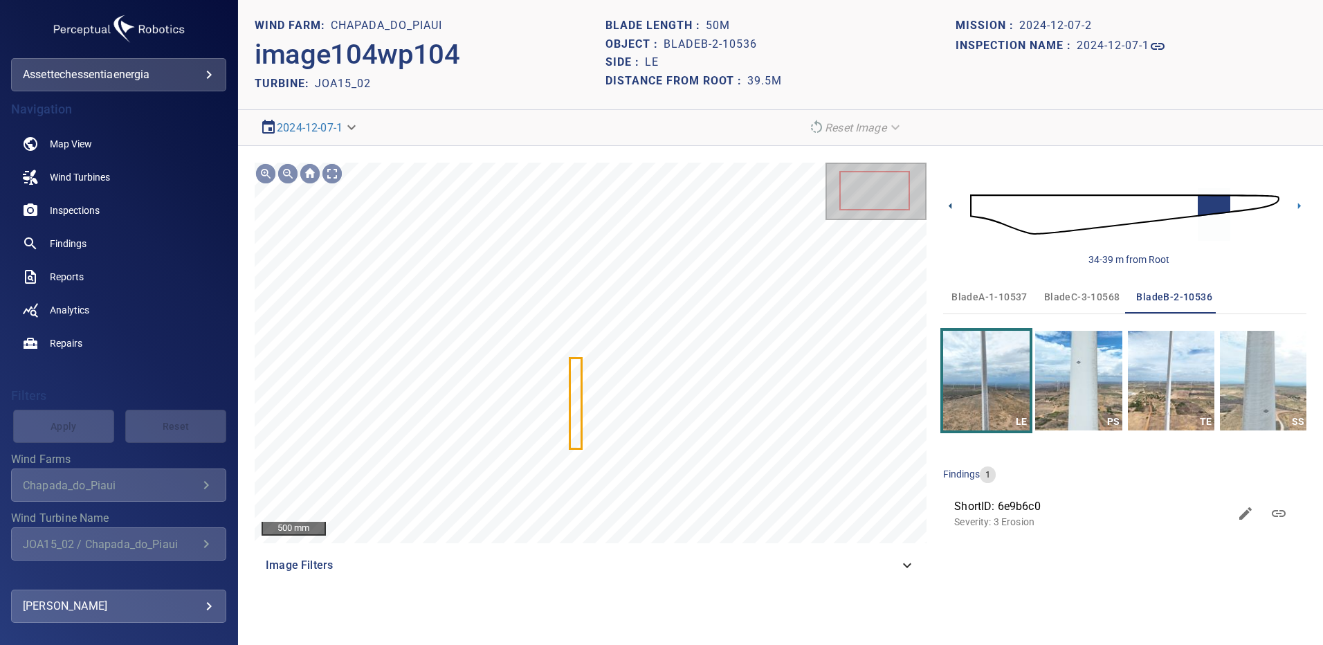
click at [950, 205] on icon at bounding box center [949, 206] width 3 height 6
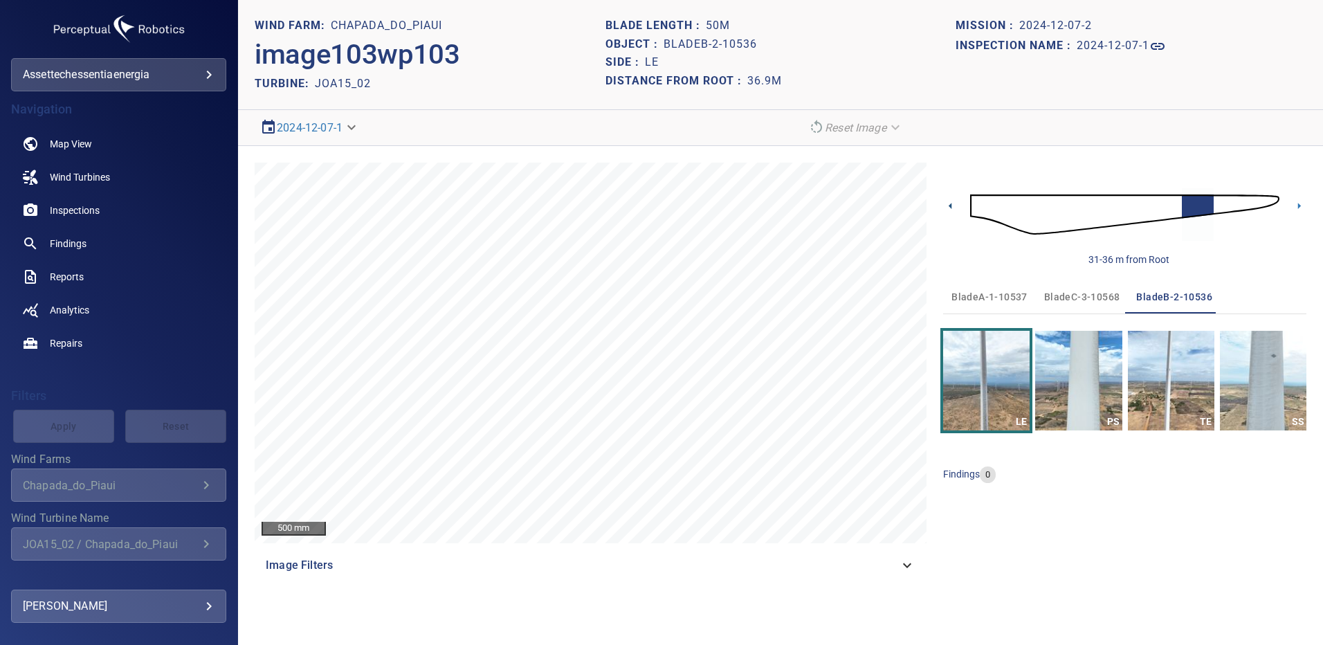
click at [949, 201] on icon at bounding box center [950, 206] width 15 height 15
click at [1298, 204] on icon at bounding box center [1299, 206] width 3 height 6
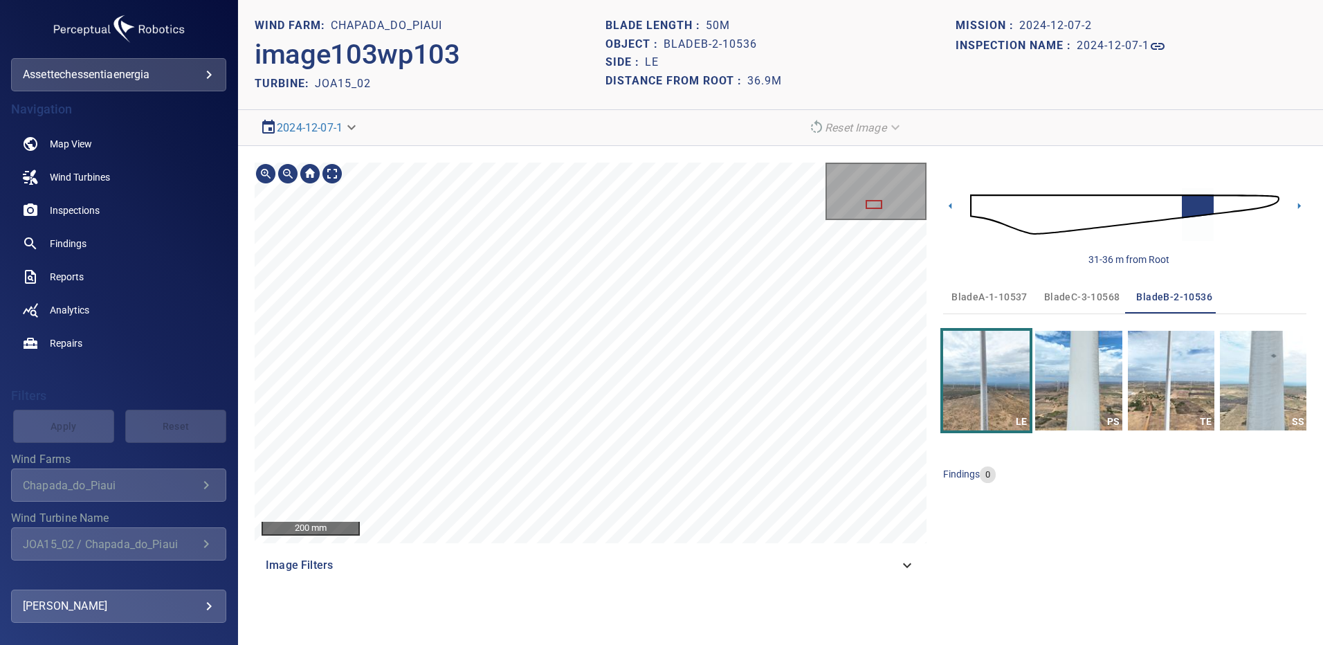
click at [742, 551] on div "200 mm Image Filters" at bounding box center [591, 372] width 672 height 419
click at [1298, 202] on icon at bounding box center [1299, 206] width 15 height 15
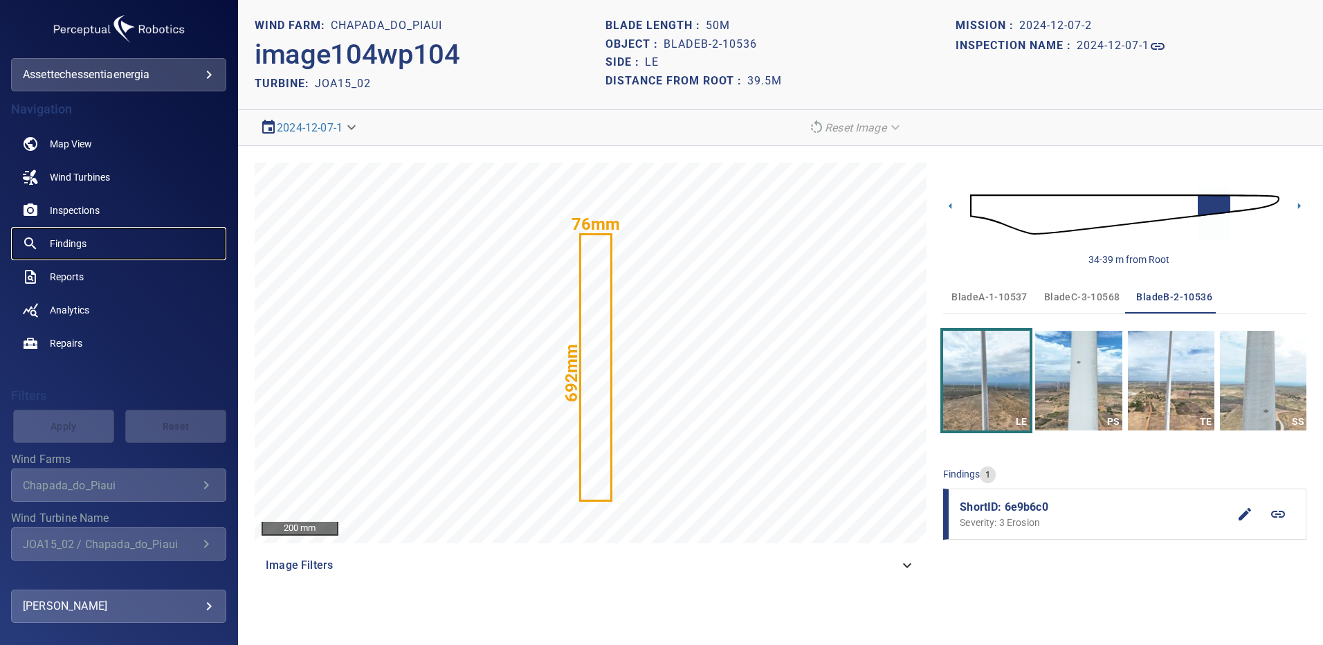
click at [110, 245] on link "Findings" at bounding box center [118, 243] width 215 height 33
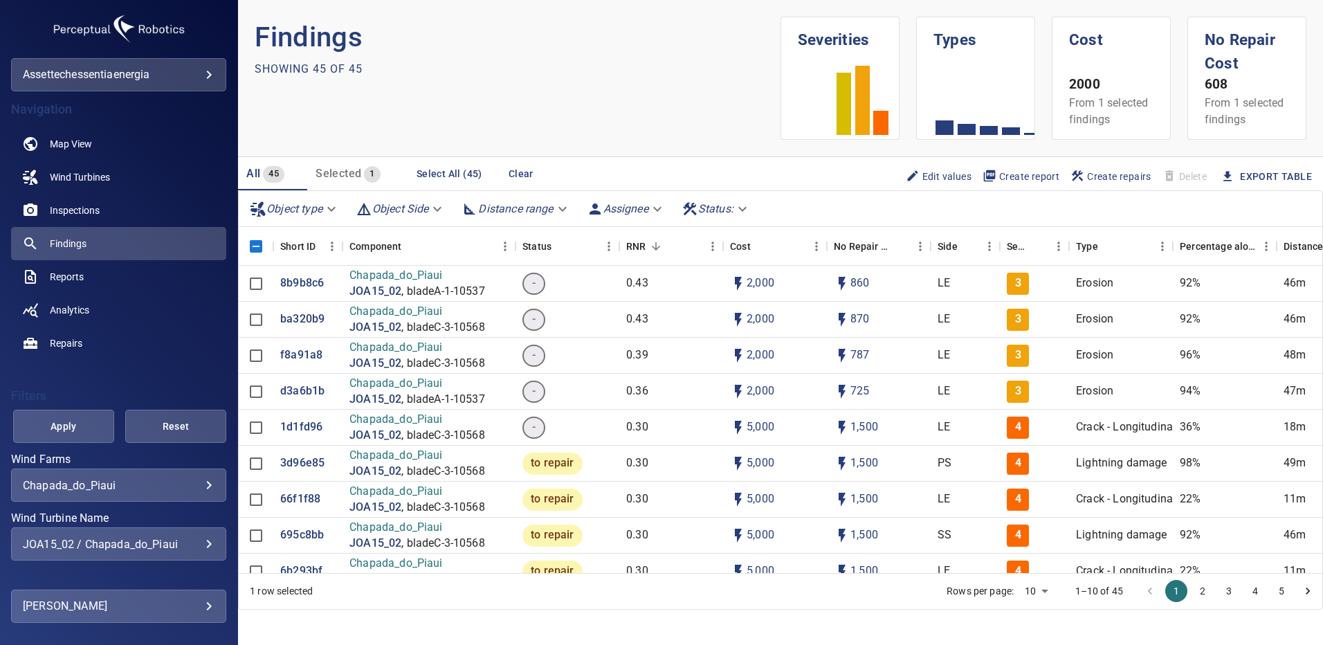
click at [199, 544] on div "JOA15_02 / Chapada_do_Piaui" at bounding box center [119, 543] width 192 height 13
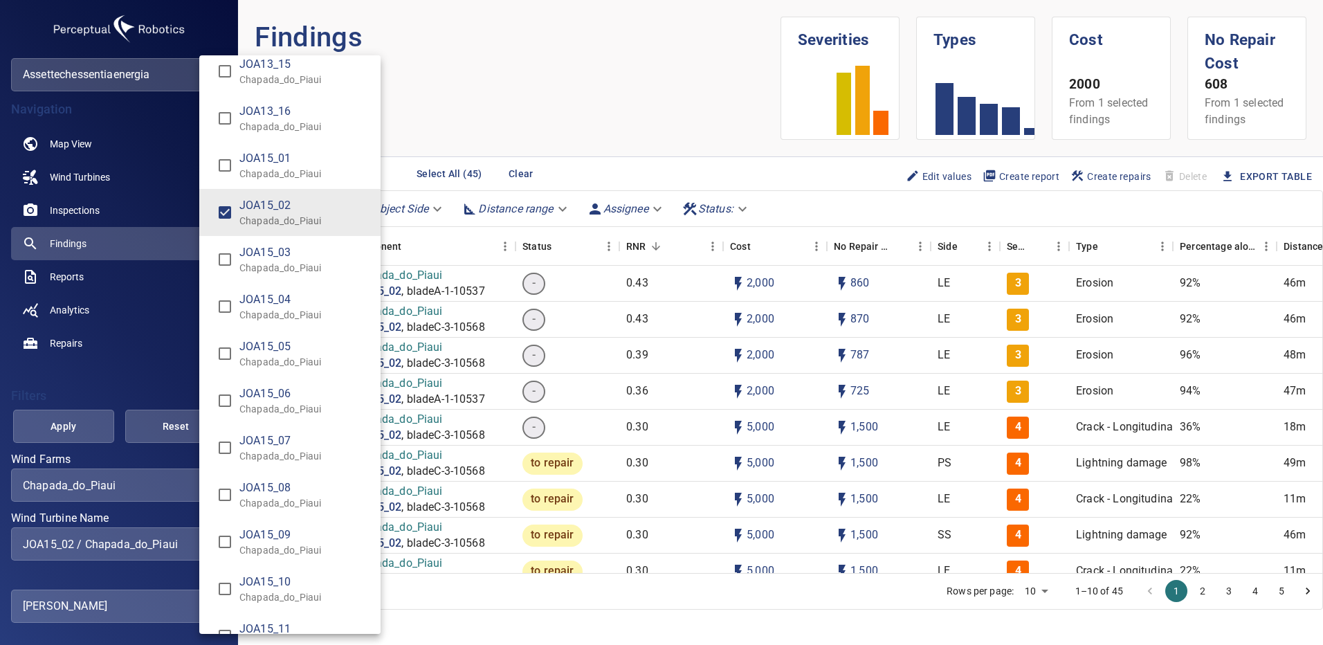
scroll to position [9947, 0]
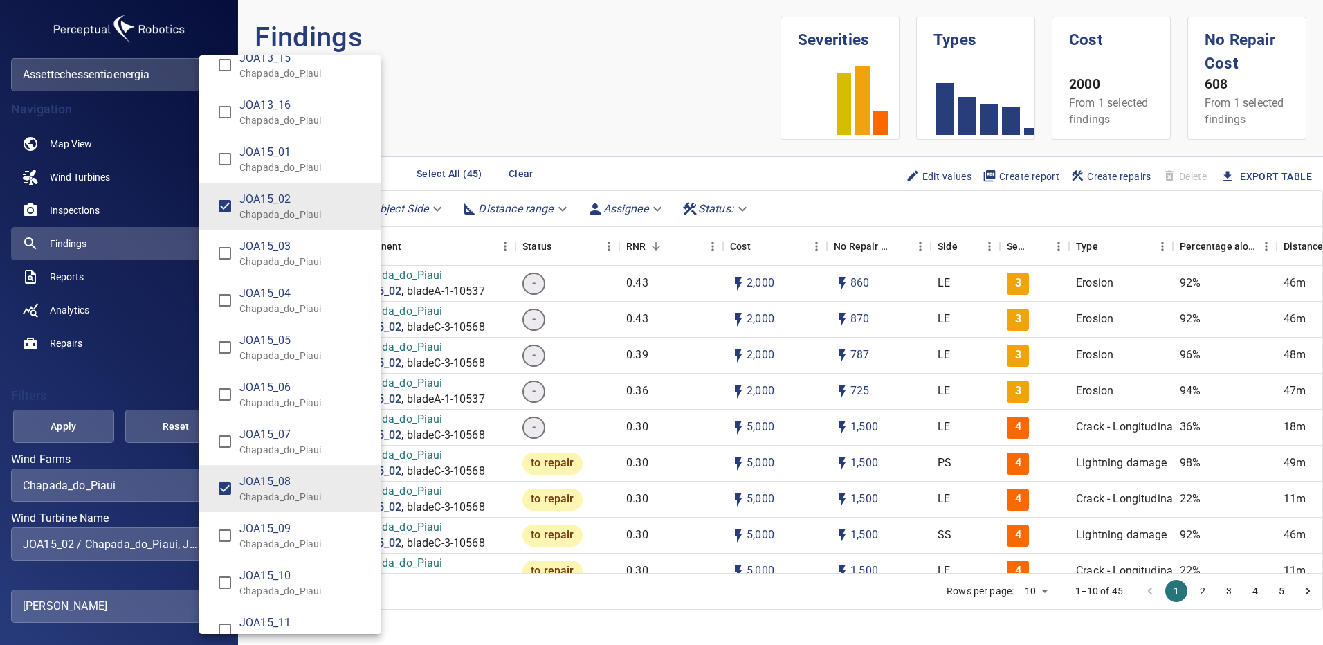
type input "**********"
click at [57, 428] on div "Wind Turbine Name" at bounding box center [661, 322] width 1323 height 645
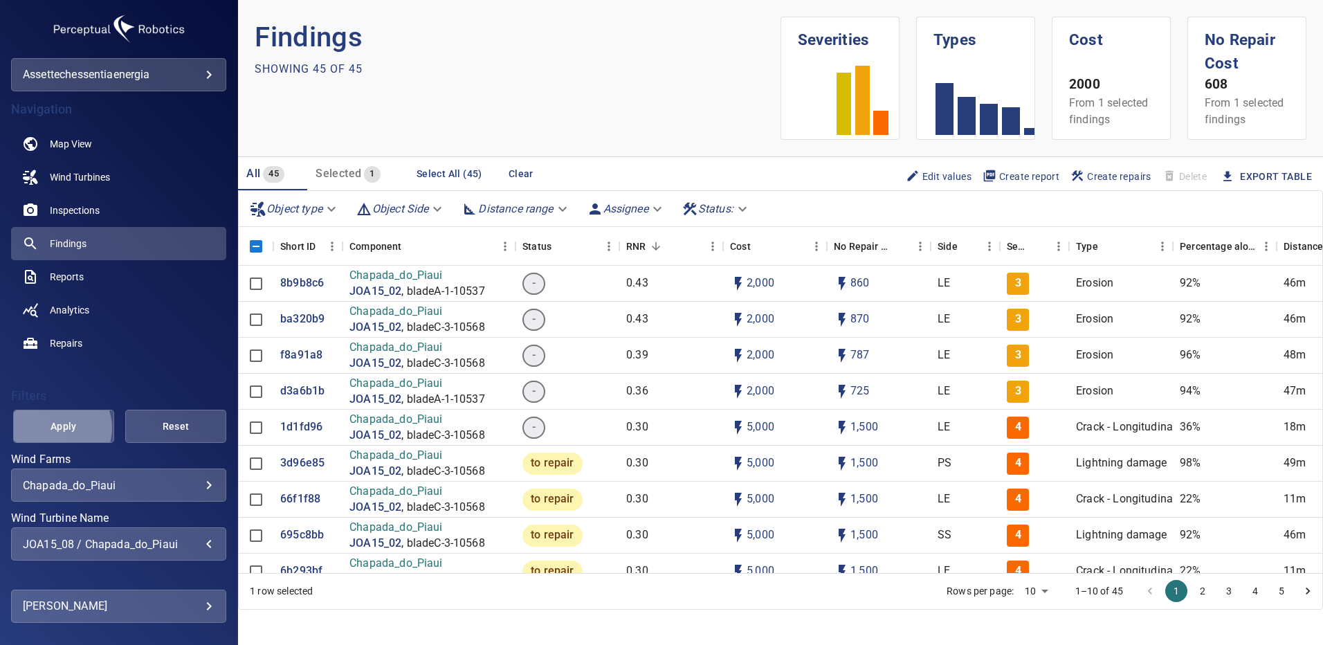
click at [58, 428] on span "Apply" at bounding box center [63, 426] width 66 height 17
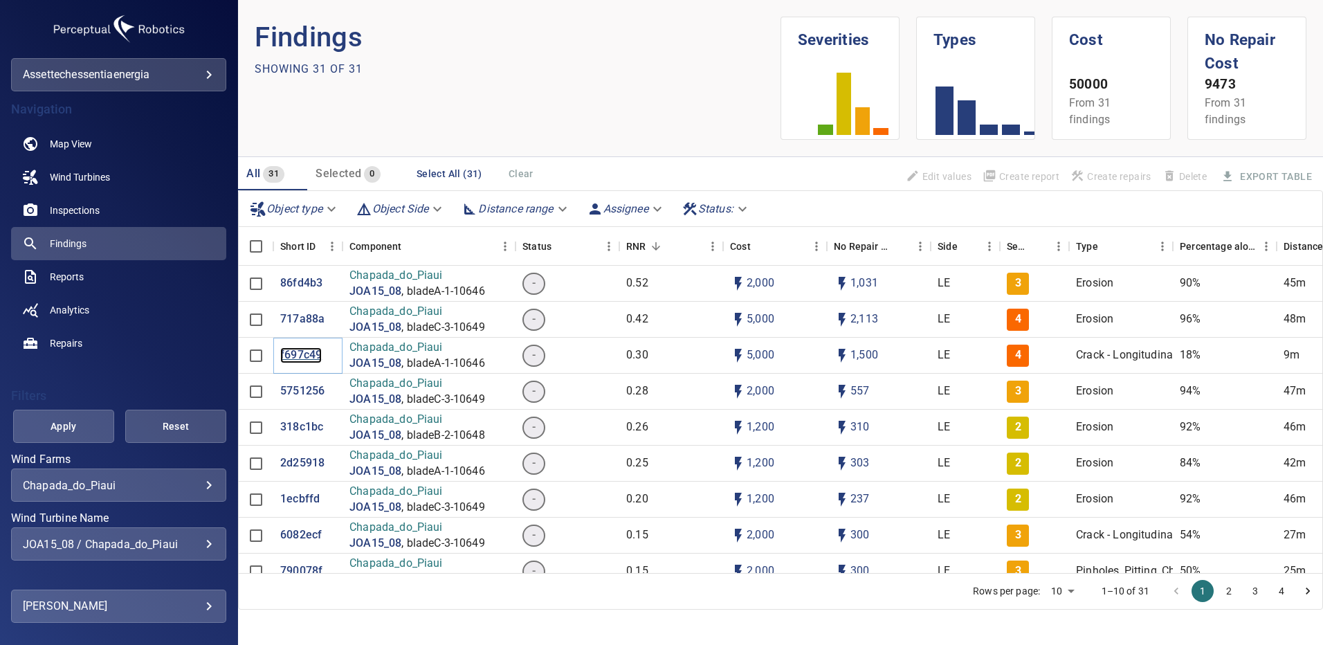
click at [309, 354] on p "f697c49" at bounding box center [301, 355] width 42 height 16
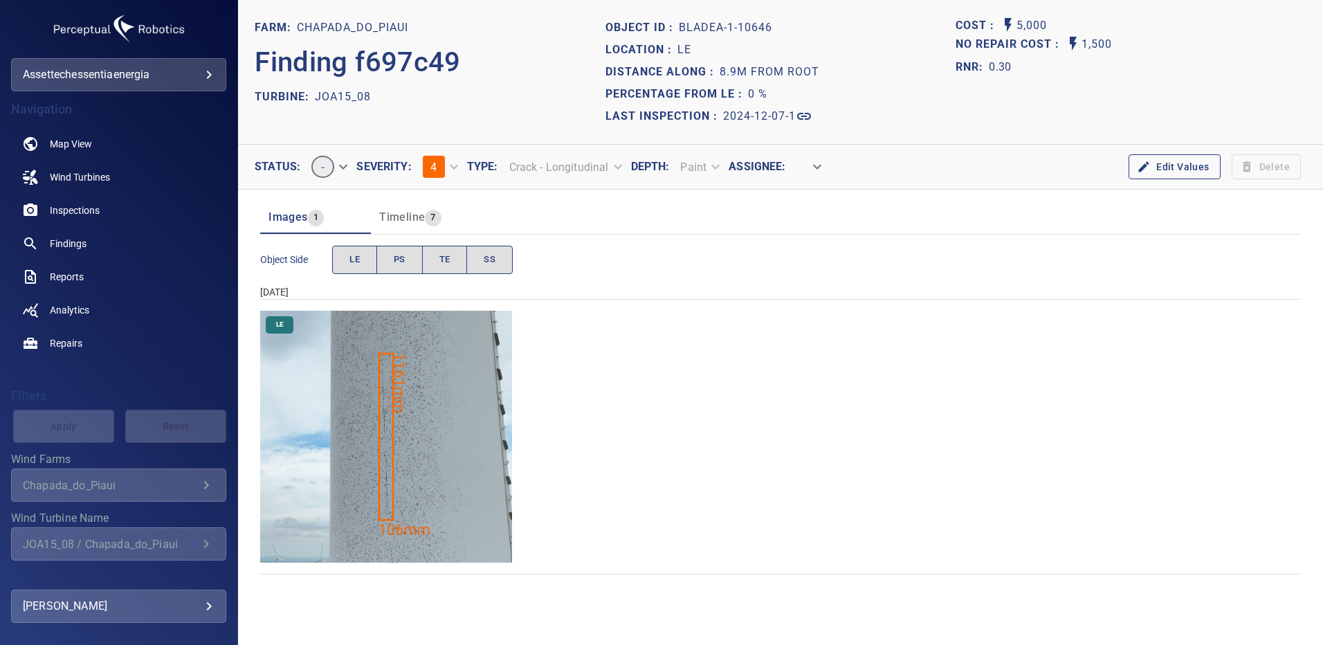
click at [428, 465] on img "Chapada_do_Piaui/JOA15_08/2024-12-07-1/2024-12-07-1/image4wp4.jpg" at bounding box center [386, 437] width 252 height 252
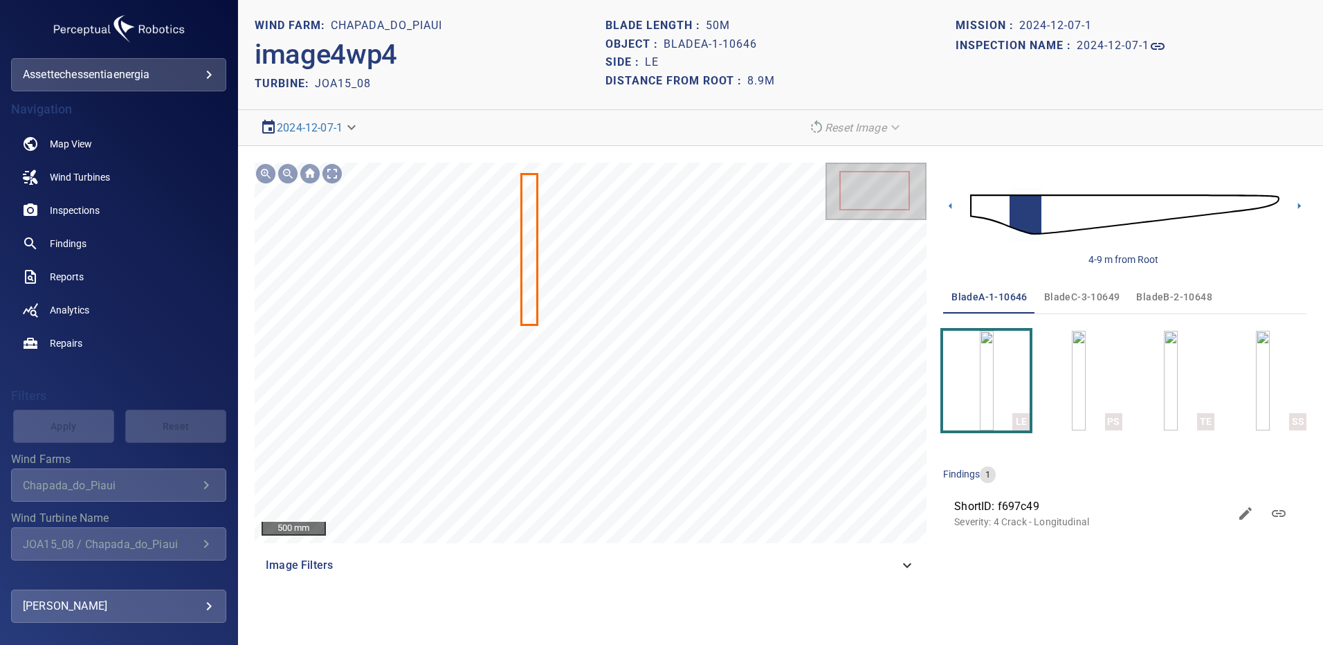
click at [1223, 208] on img at bounding box center [1124, 214] width 309 height 75
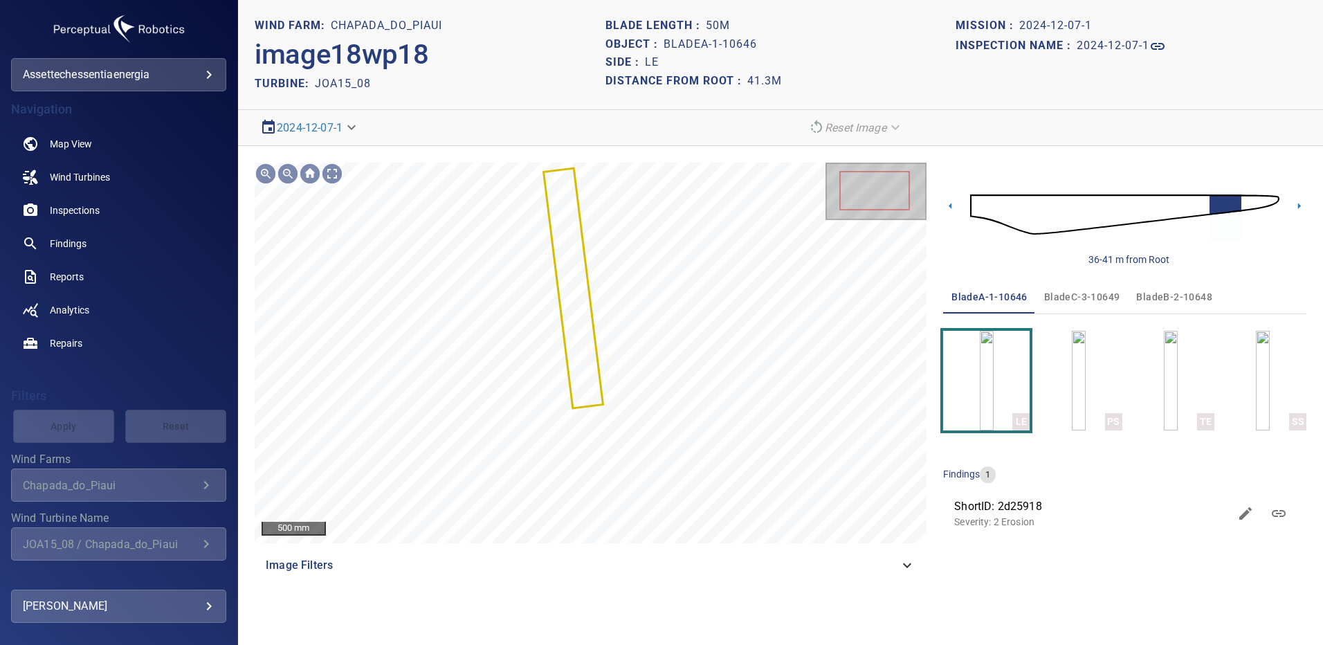
click at [1168, 210] on img at bounding box center [1124, 214] width 309 height 75
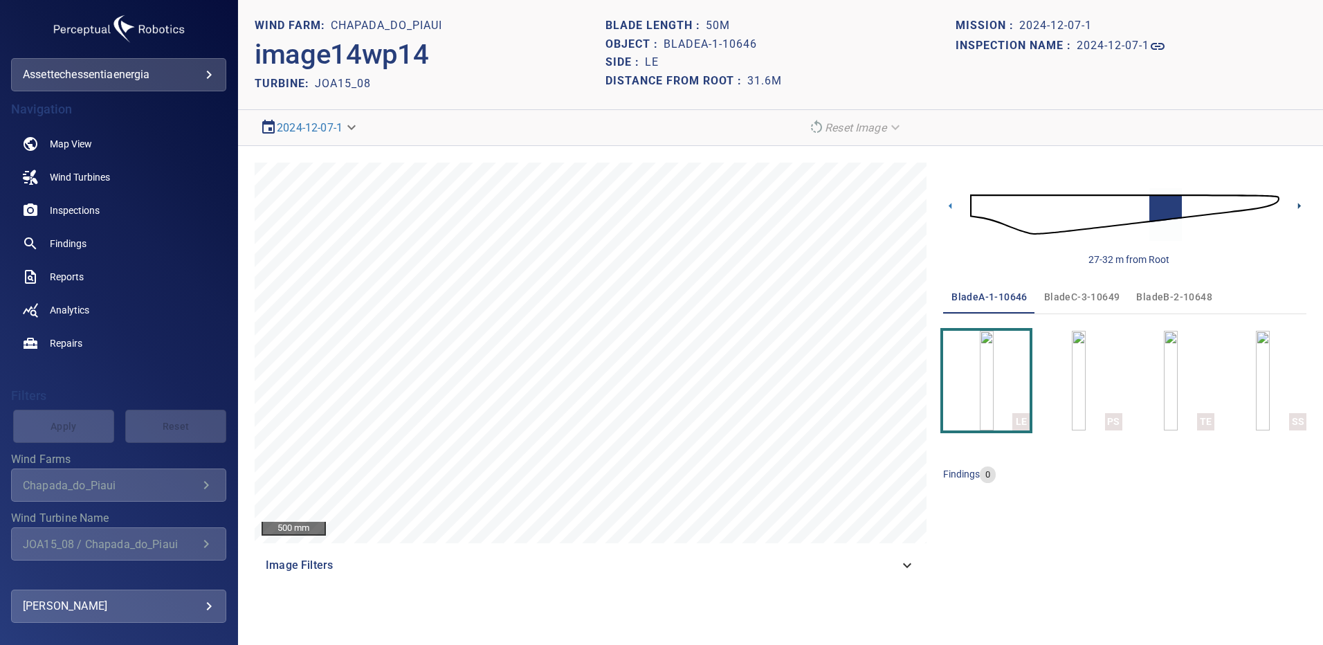
click at [1296, 202] on icon at bounding box center [1299, 206] width 15 height 15
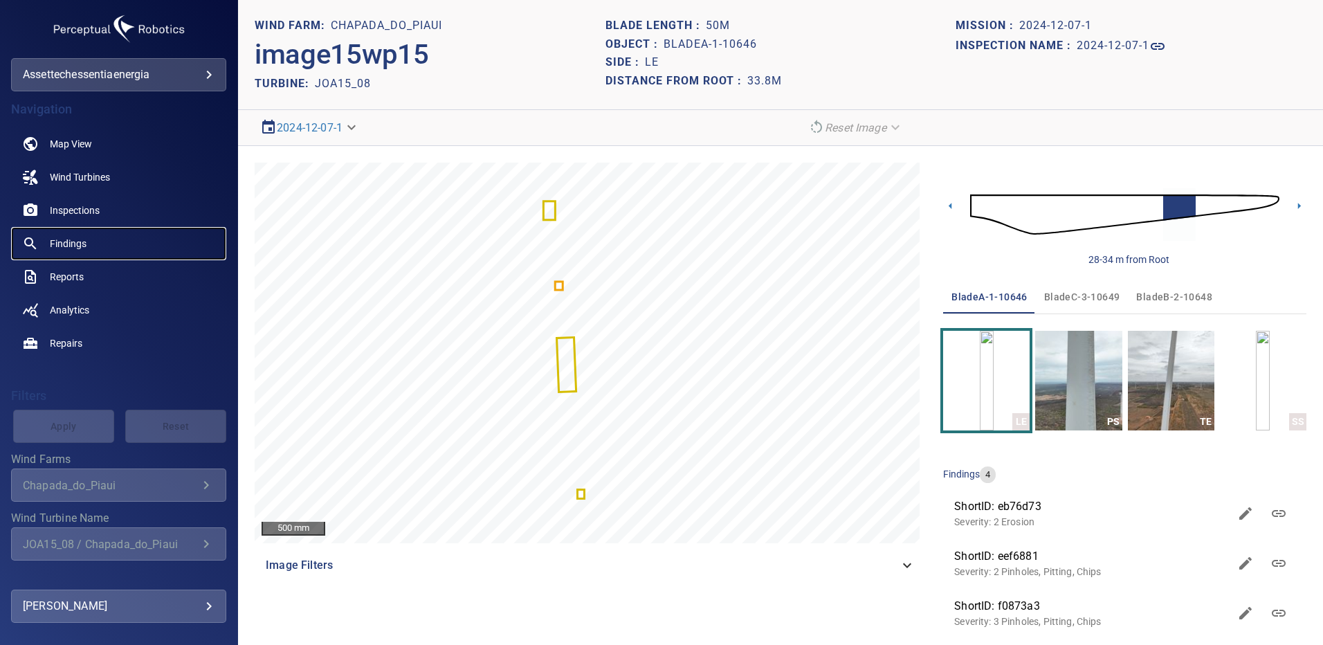
click at [73, 238] on span "Findings" at bounding box center [68, 244] width 37 height 14
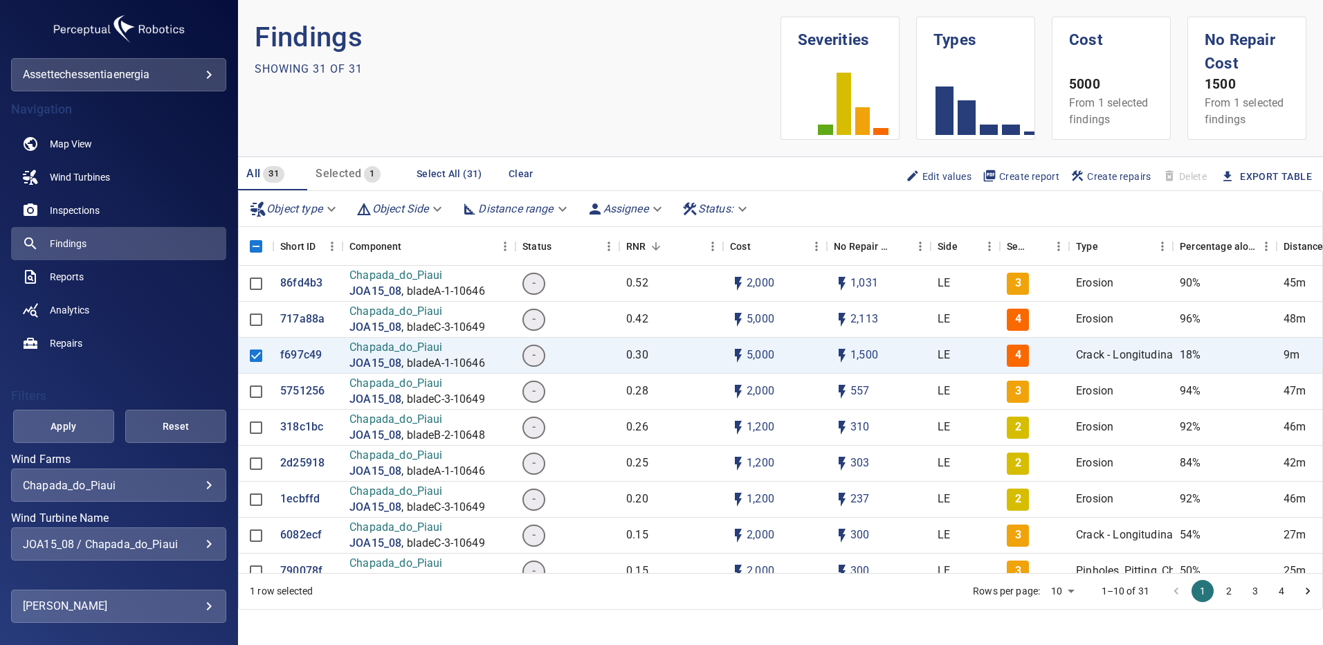
click at [199, 490] on body "**********" at bounding box center [661, 322] width 1323 height 645
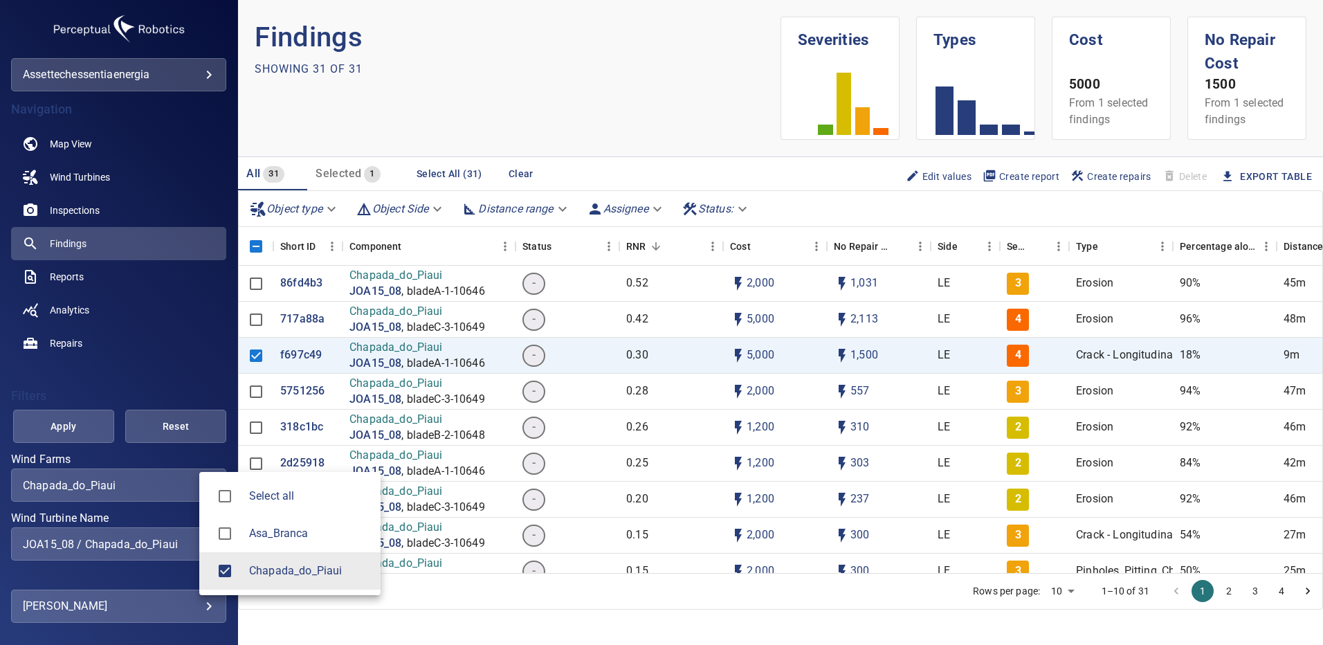
type input "**********"
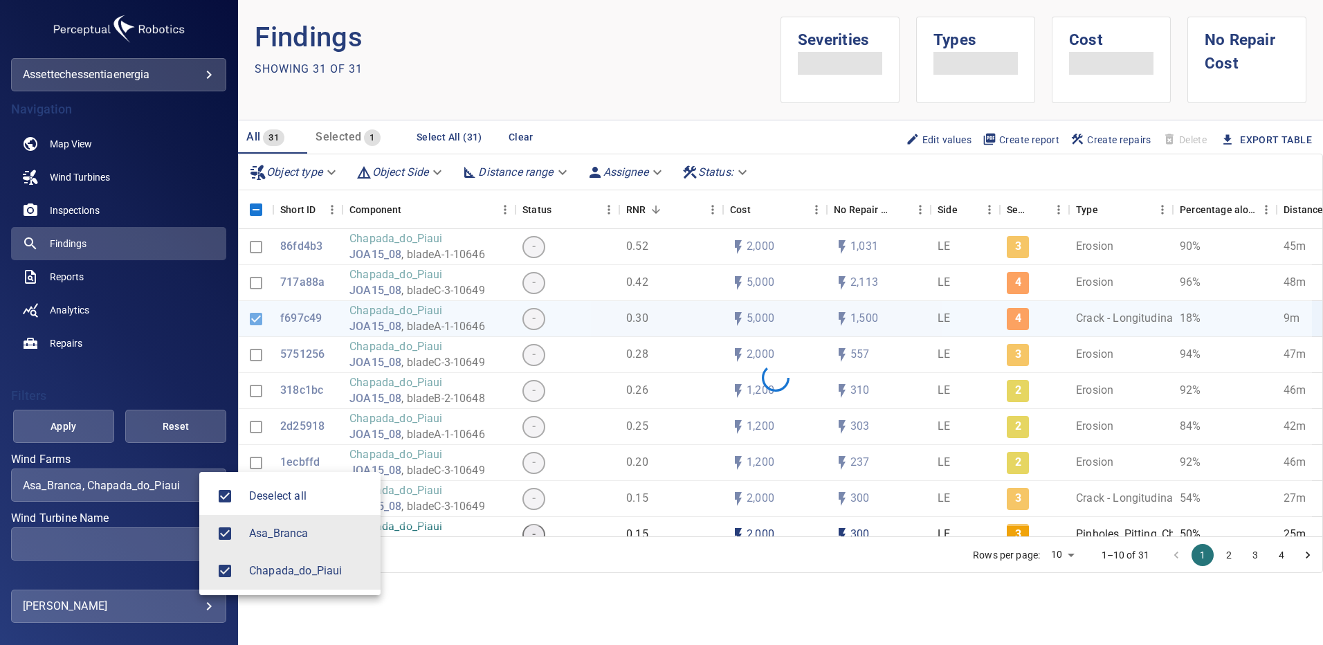
click at [600, 61] on div at bounding box center [661, 322] width 1323 height 645
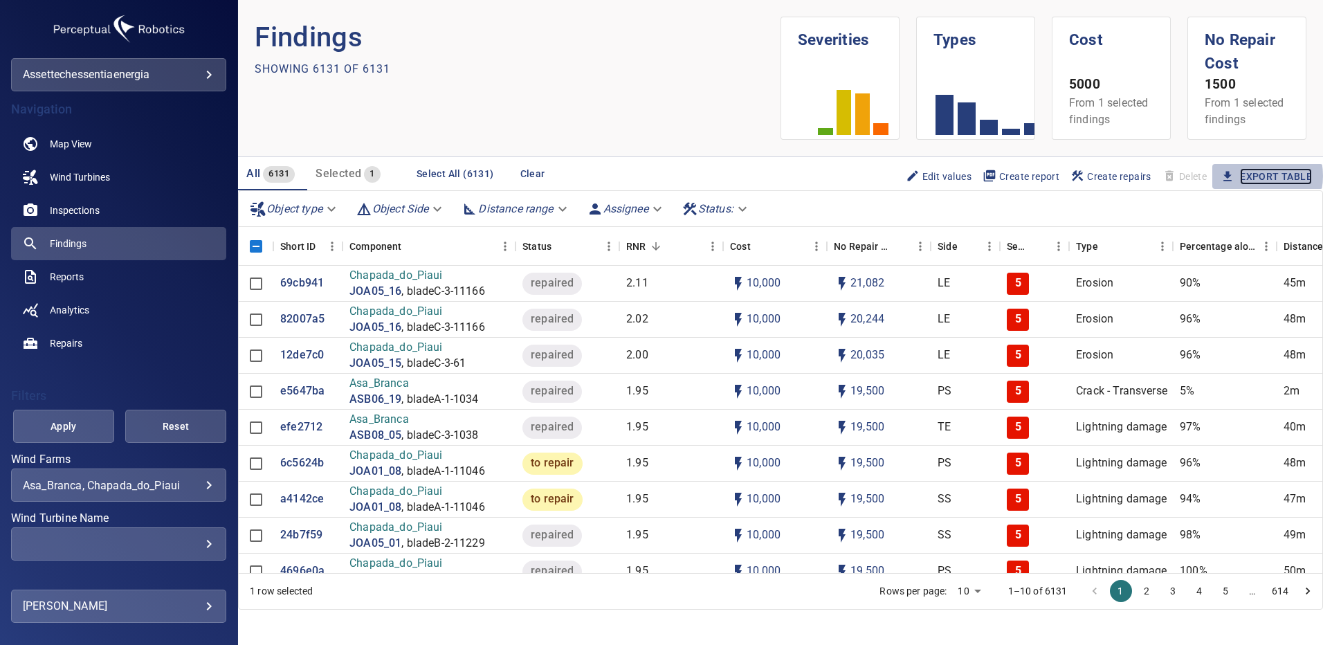
click at [1241, 176] on link "Export Table" at bounding box center [1276, 176] width 72 height 17
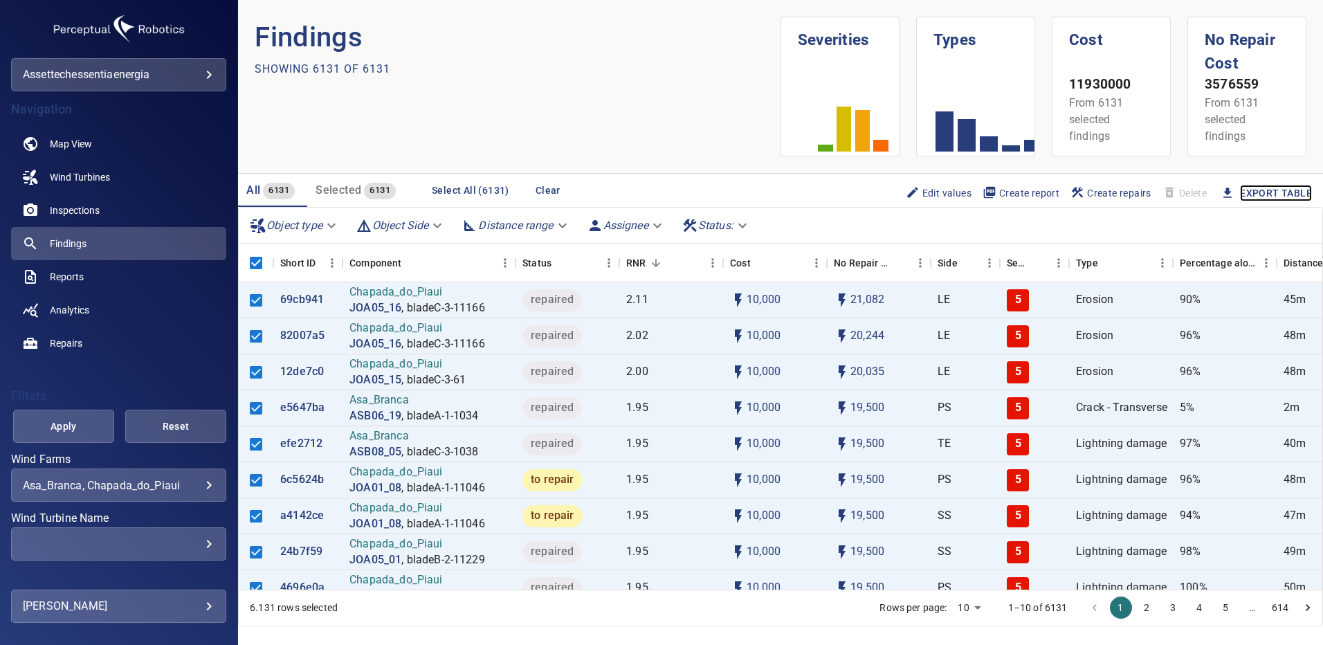
click at [1261, 187] on link "Export Table" at bounding box center [1276, 193] width 72 height 17
